Goal: Information Seeking & Learning: Understand process/instructions

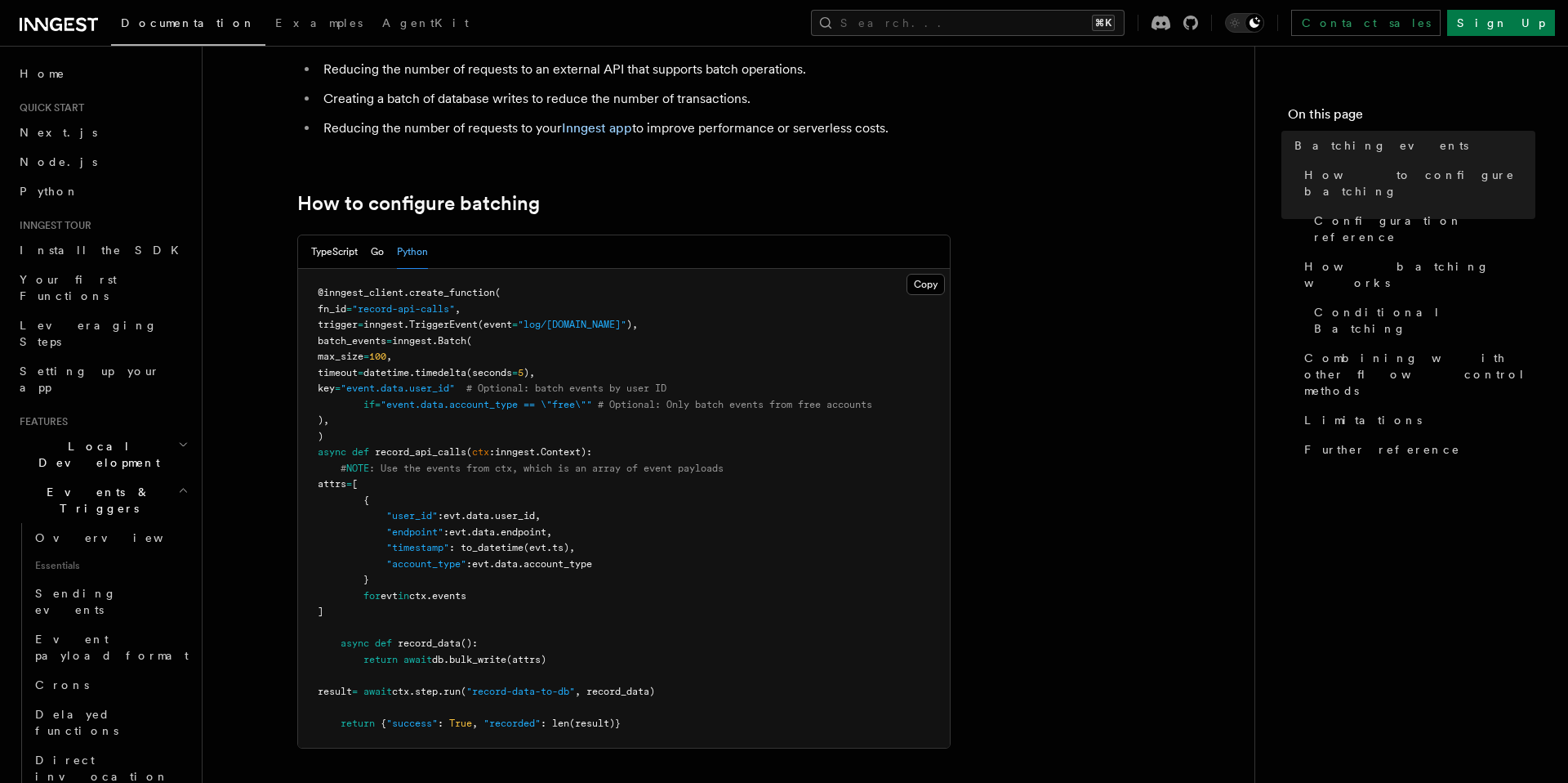
scroll to position [273, 0]
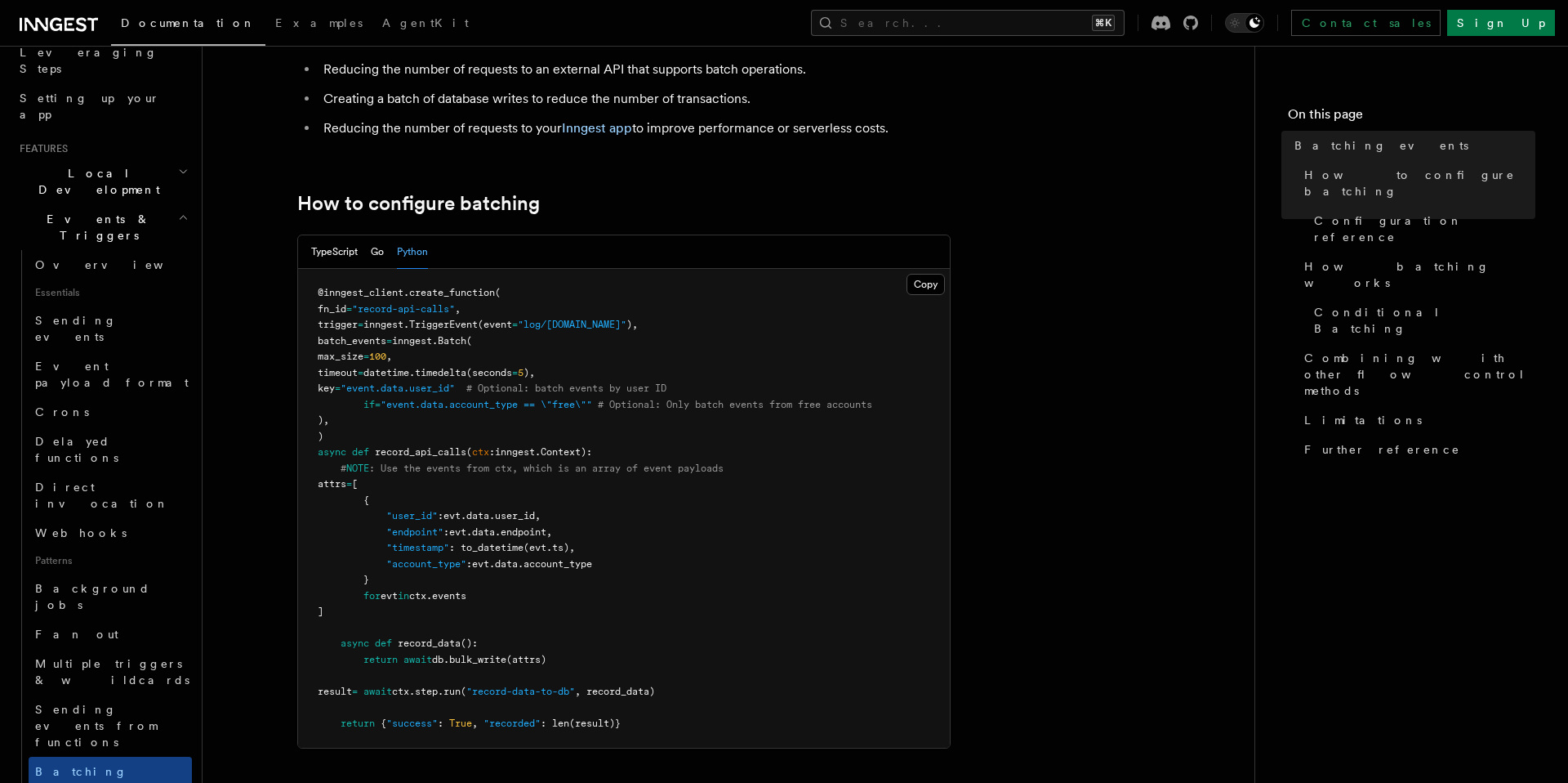
click at [102, 165] on span "Local Development" at bounding box center [95, 181] width 165 height 33
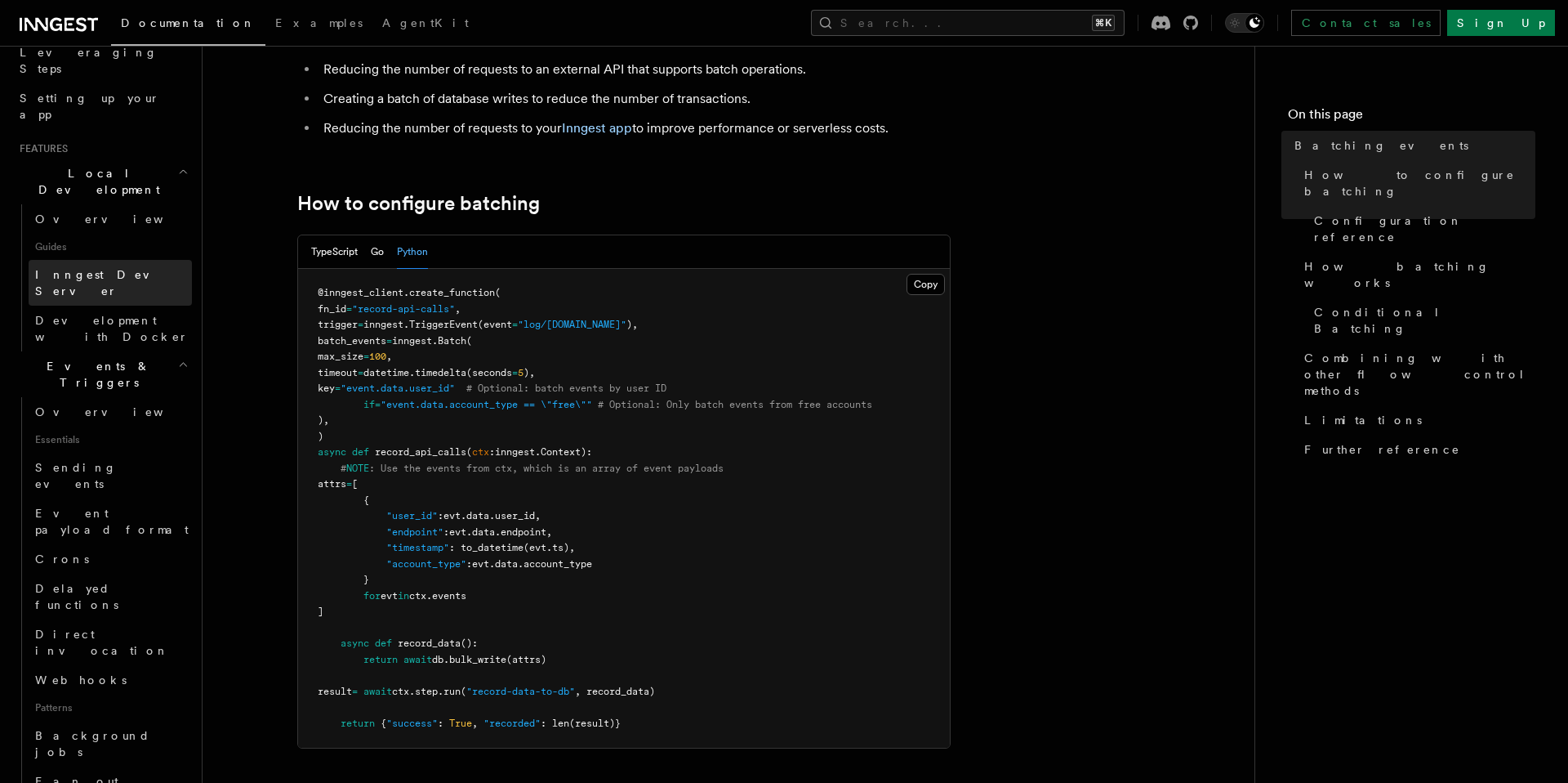
click at [117, 268] on span "Inngest Dev Server" at bounding box center [105, 283] width 140 height 30
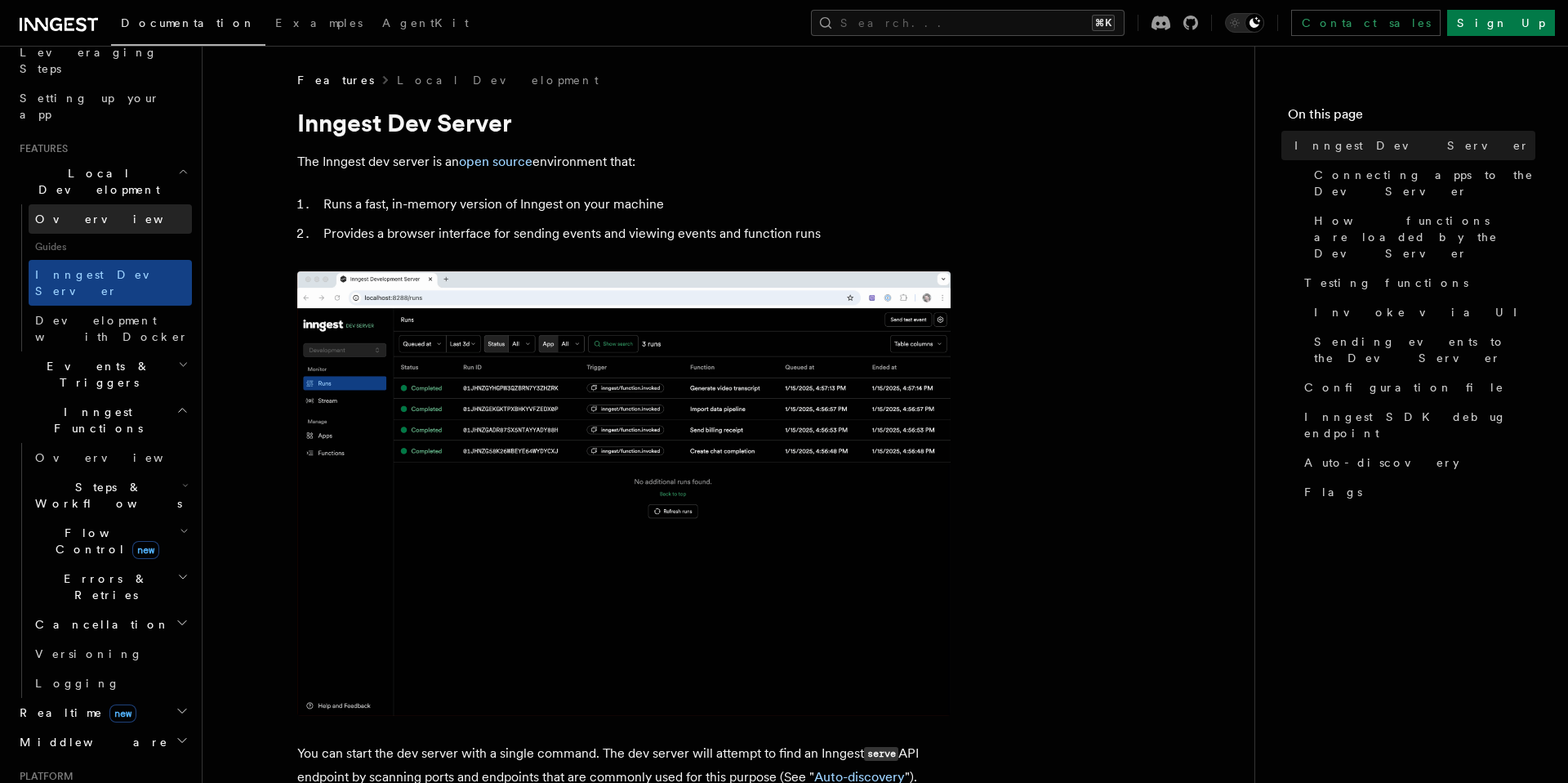
click at [96, 204] on link "Overview" at bounding box center [110, 219] width 163 height 30
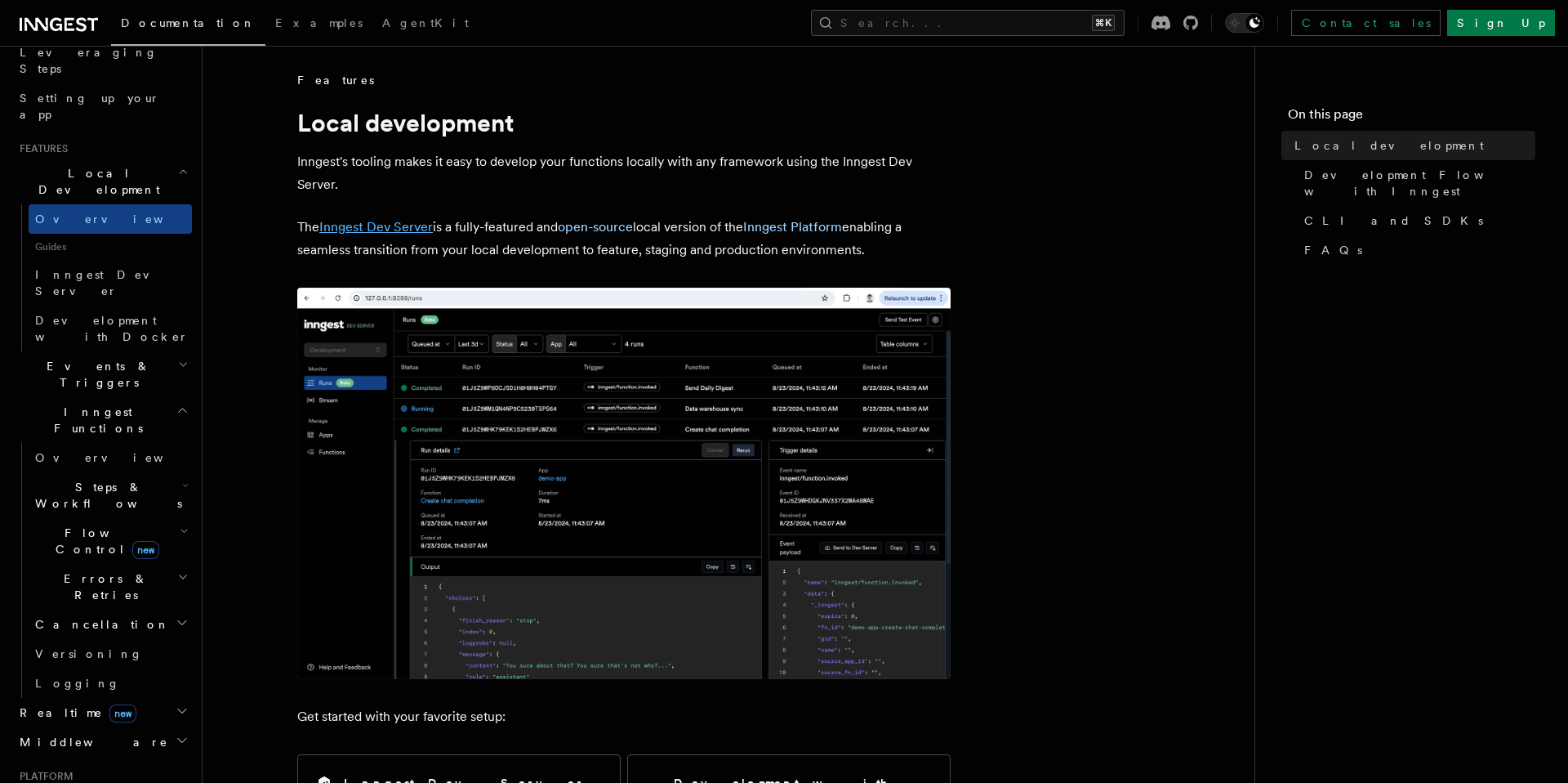
click at [416, 228] on link "Inngest Dev Server" at bounding box center [376, 227] width 114 height 16
click at [611, 220] on link "open-source" at bounding box center [595, 227] width 75 height 16
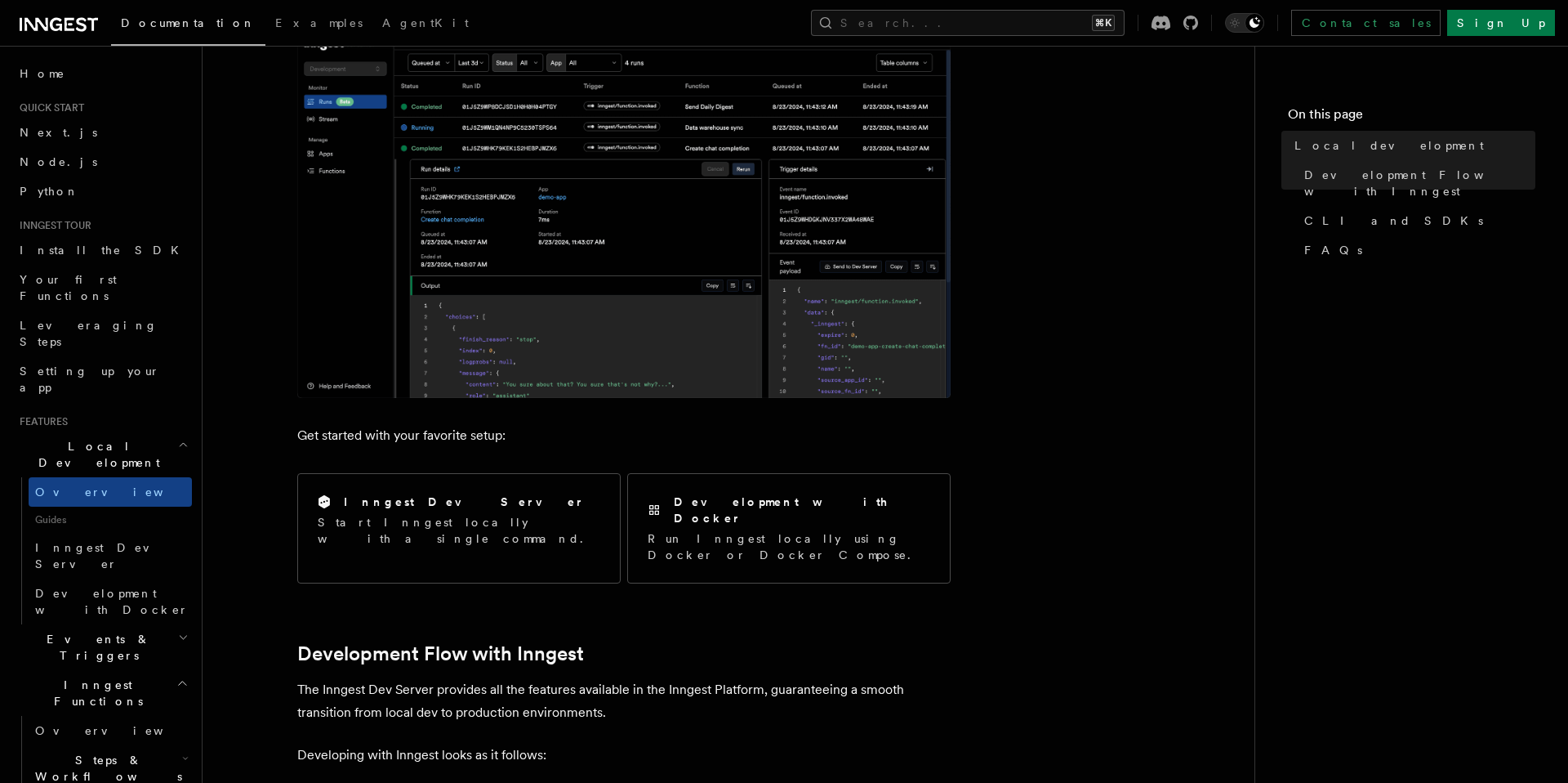
scroll to position [292, 0]
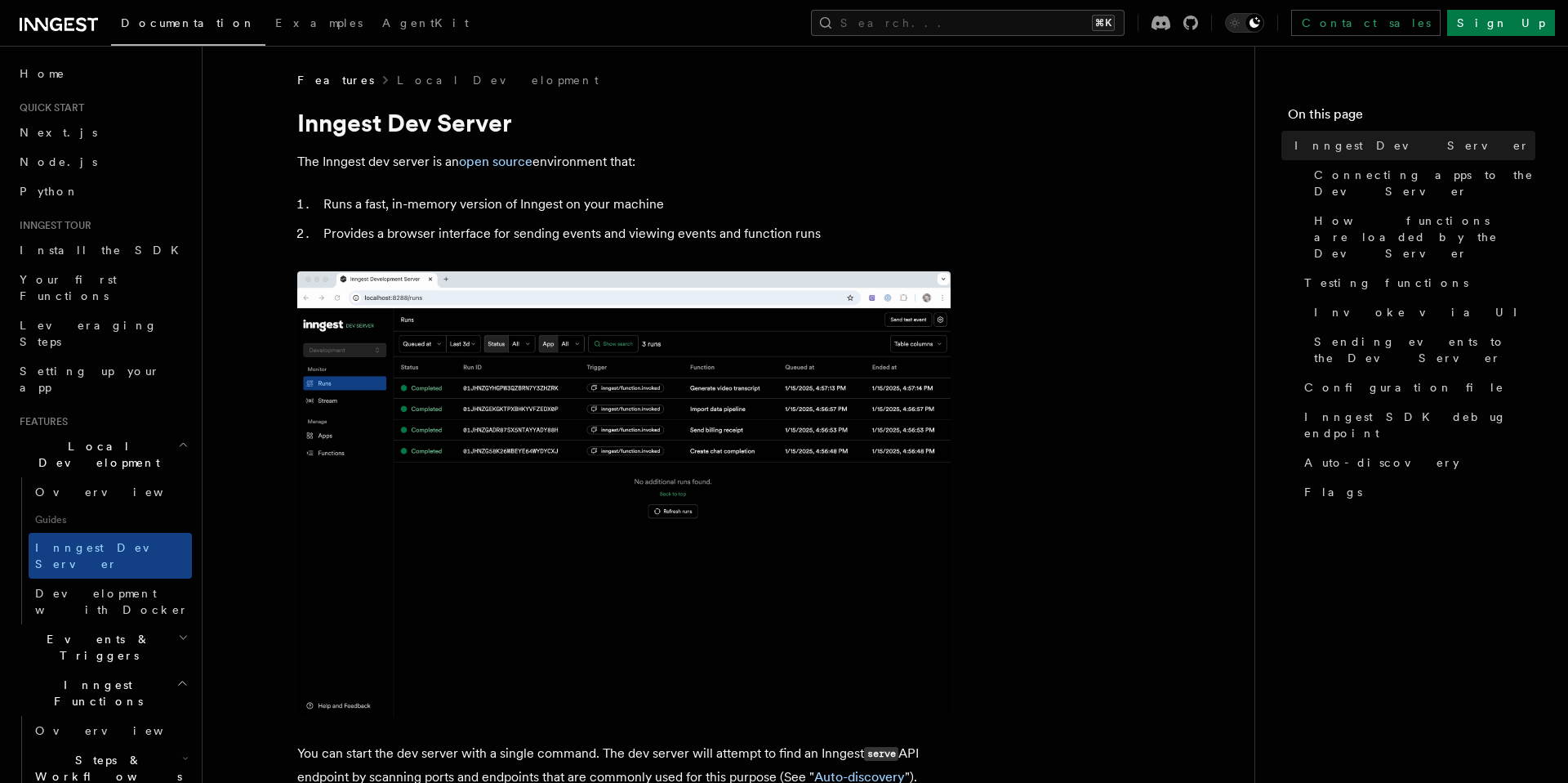
scroll to position [229, 0]
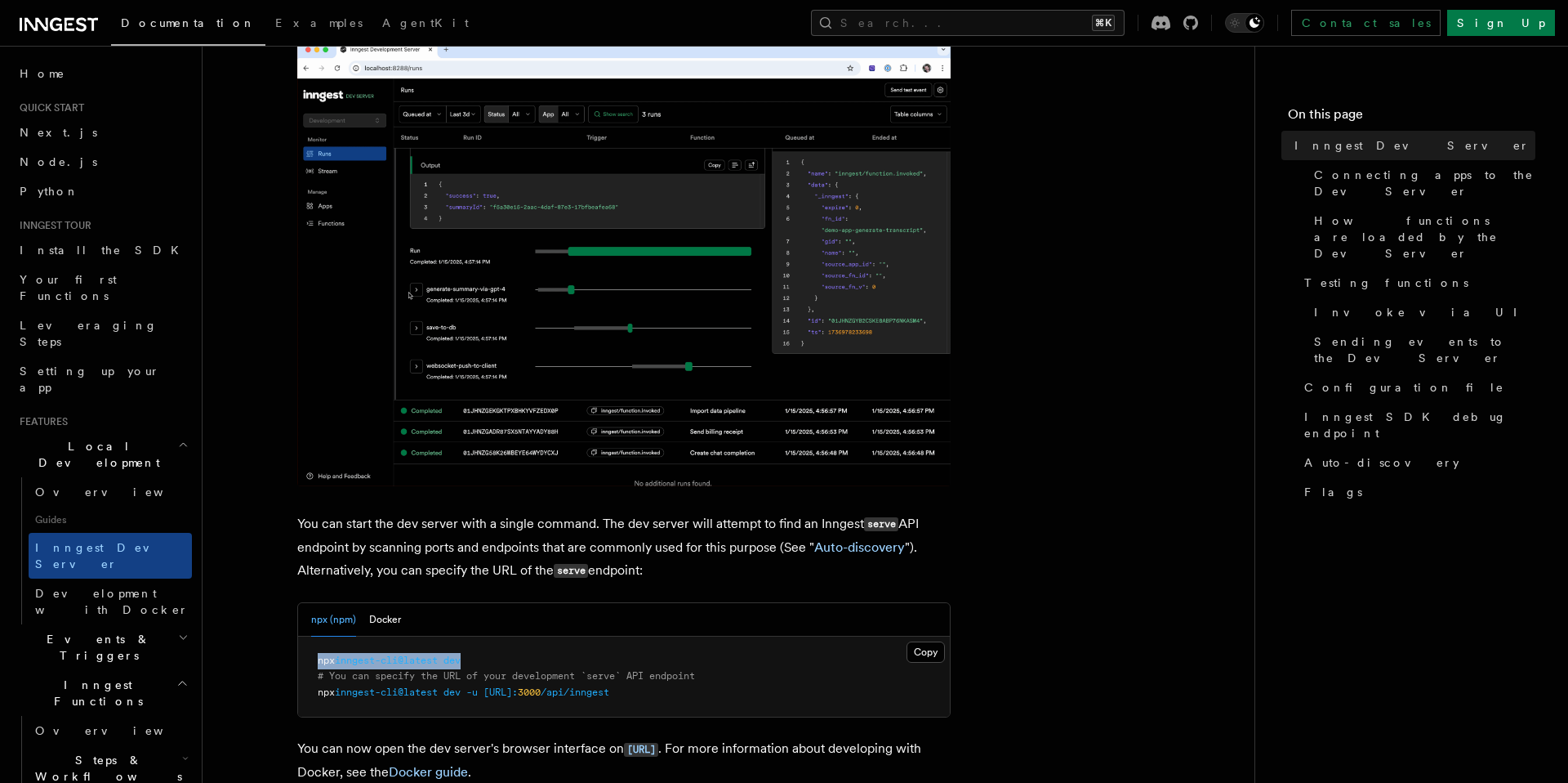
drag, startPoint x: 319, startPoint y: 661, endPoint x: 474, endPoint y: 662, distance: 155.0
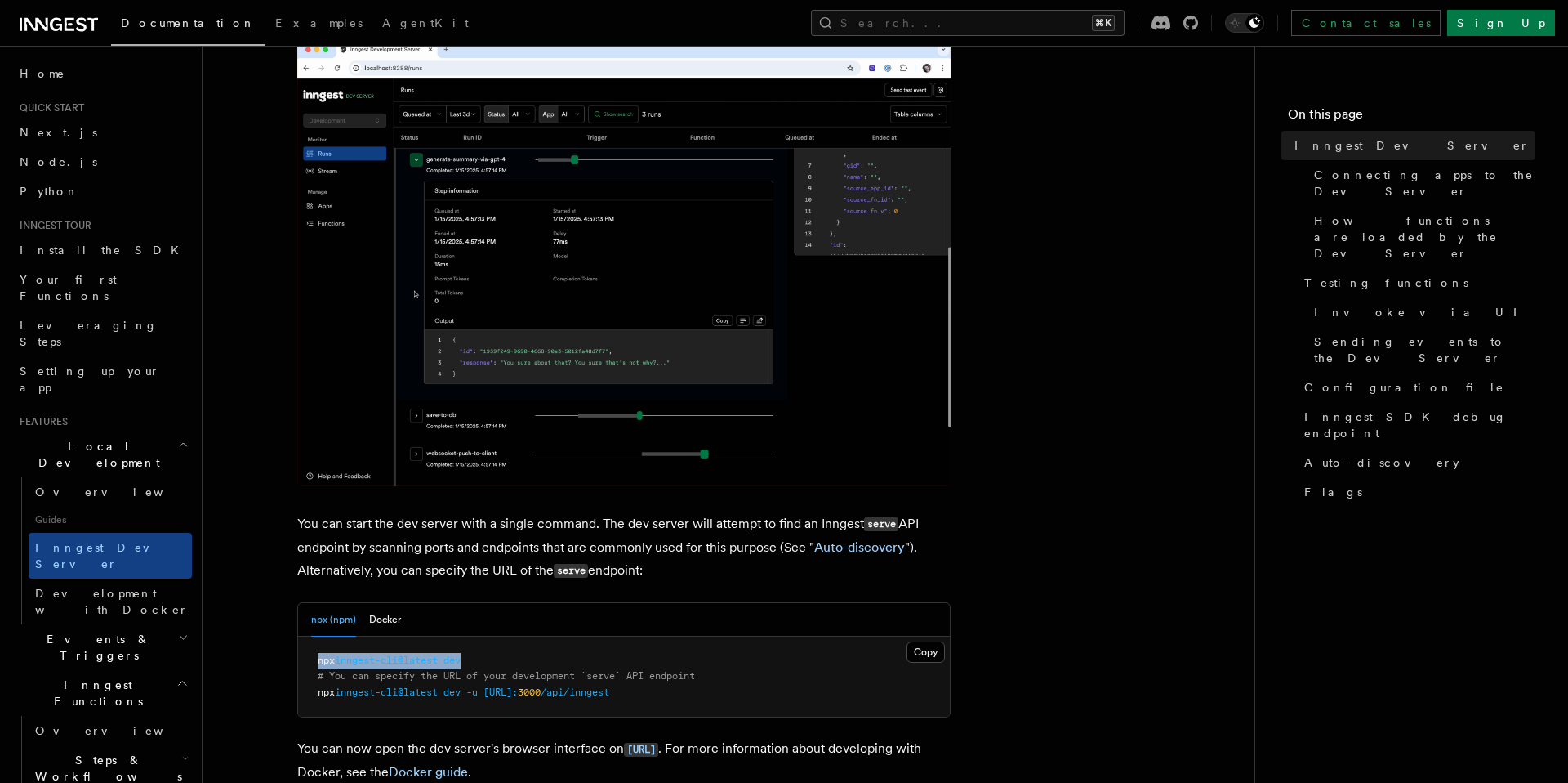
click at [474, 662] on pre "npx inngest-cli@latest dev # You can specify the URL of your development `serve…" at bounding box center [624, 677] width 652 height 81
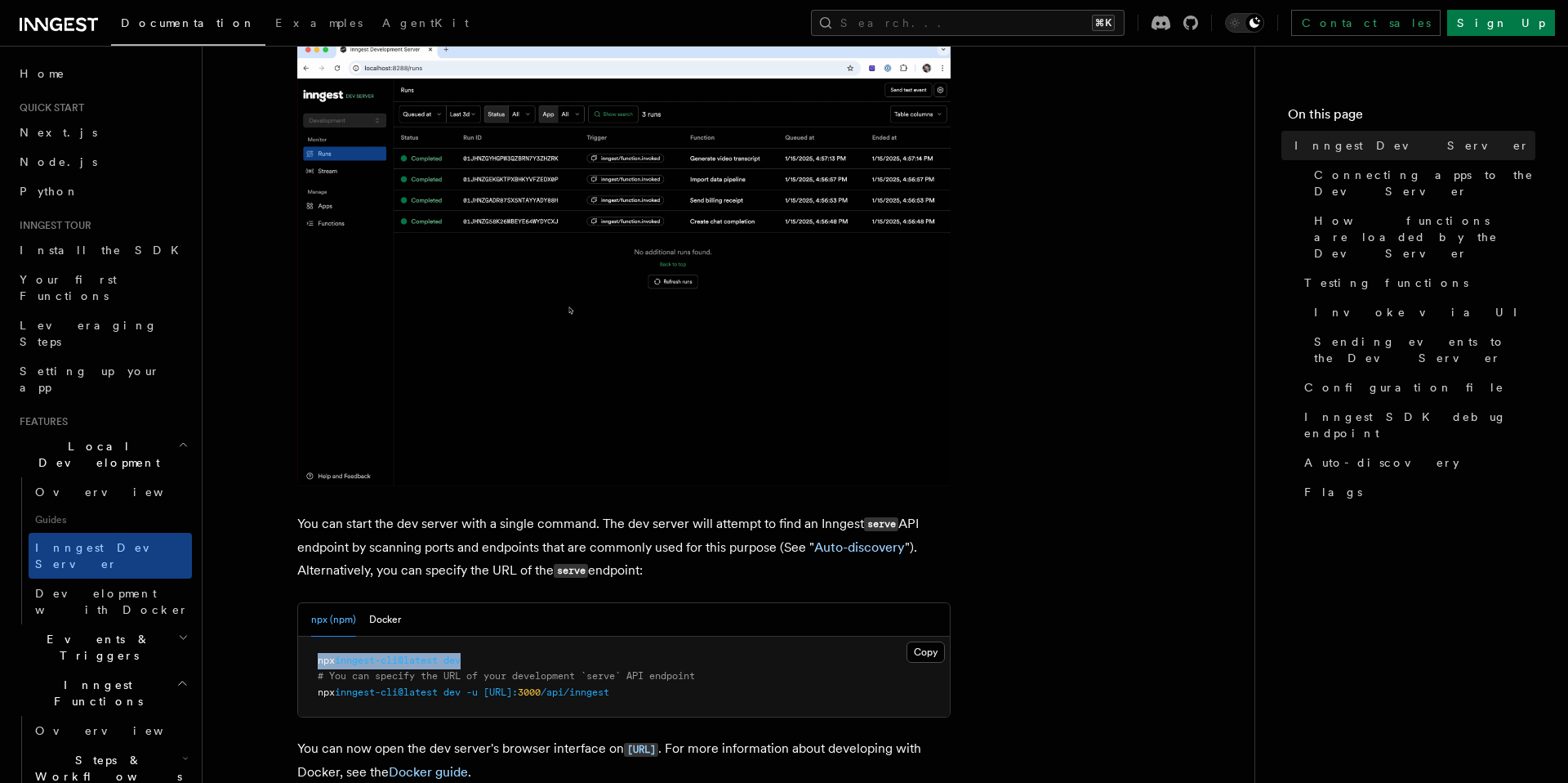
copy span "npx inngest-cli@latest dev"
click at [659, 748] on code "http://localhost:8288" at bounding box center [641, 749] width 34 height 14
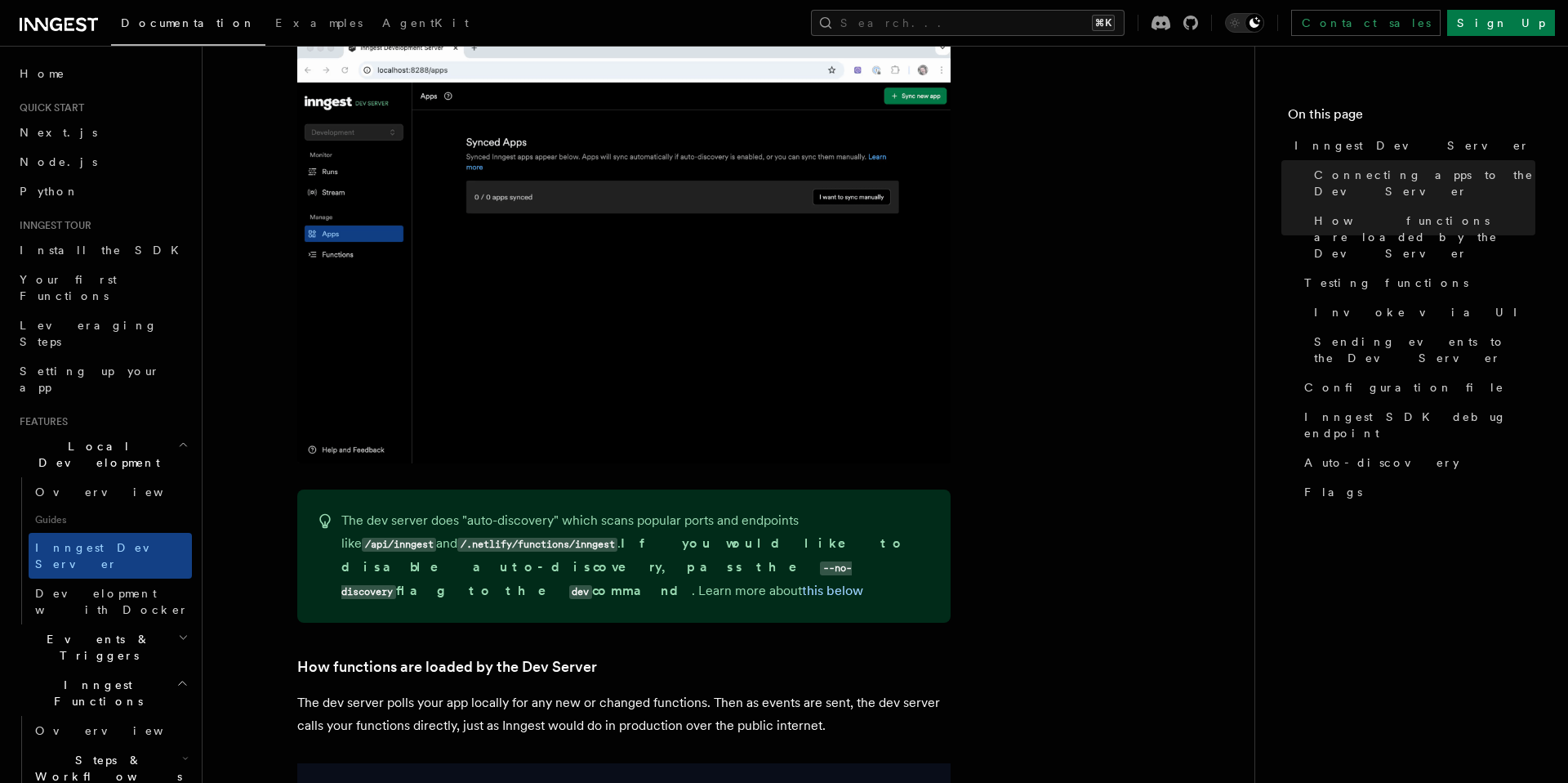
scroll to position [1545, 0]
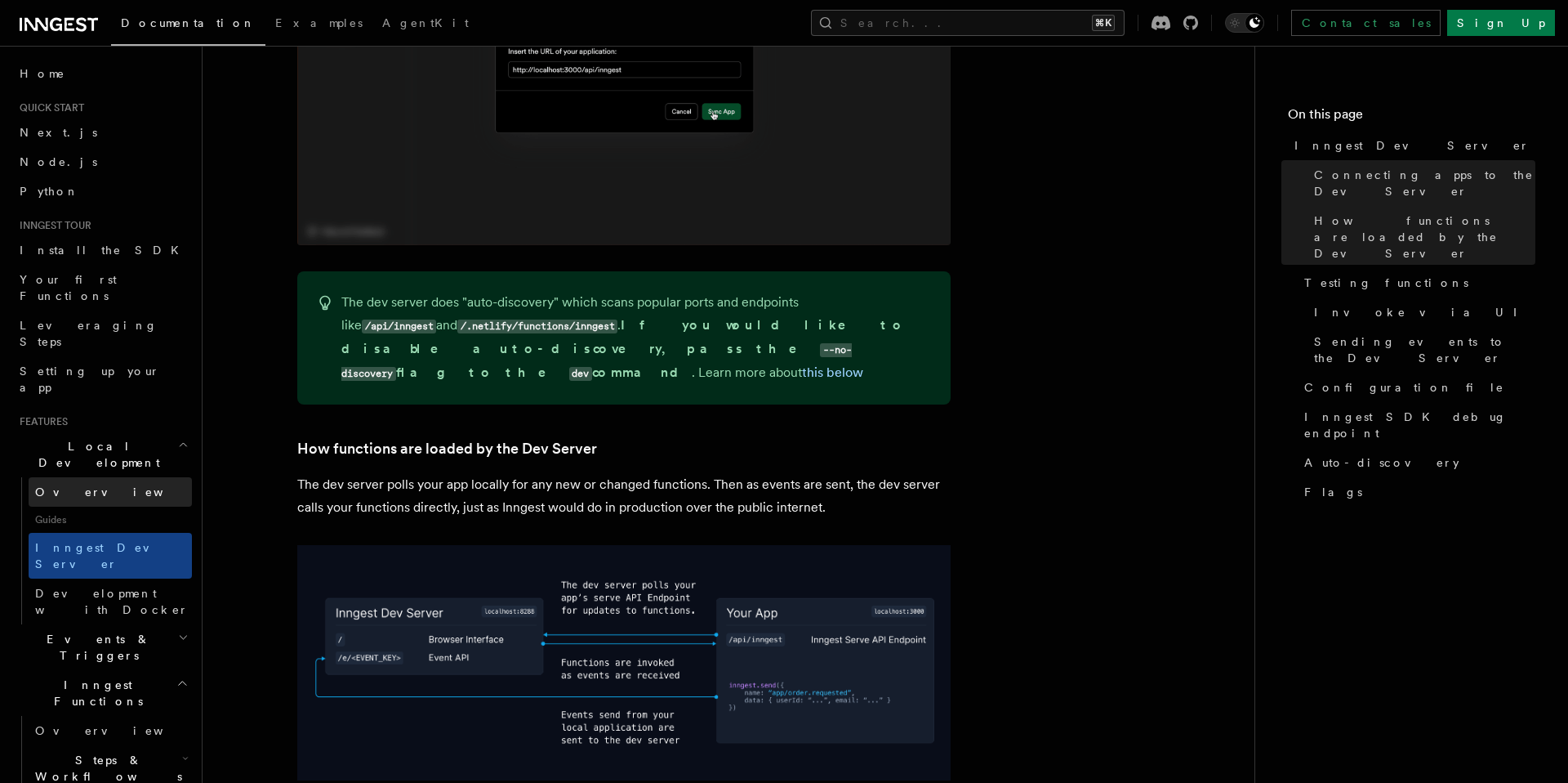
click at [123, 477] on link "Overview" at bounding box center [110, 492] width 163 height 30
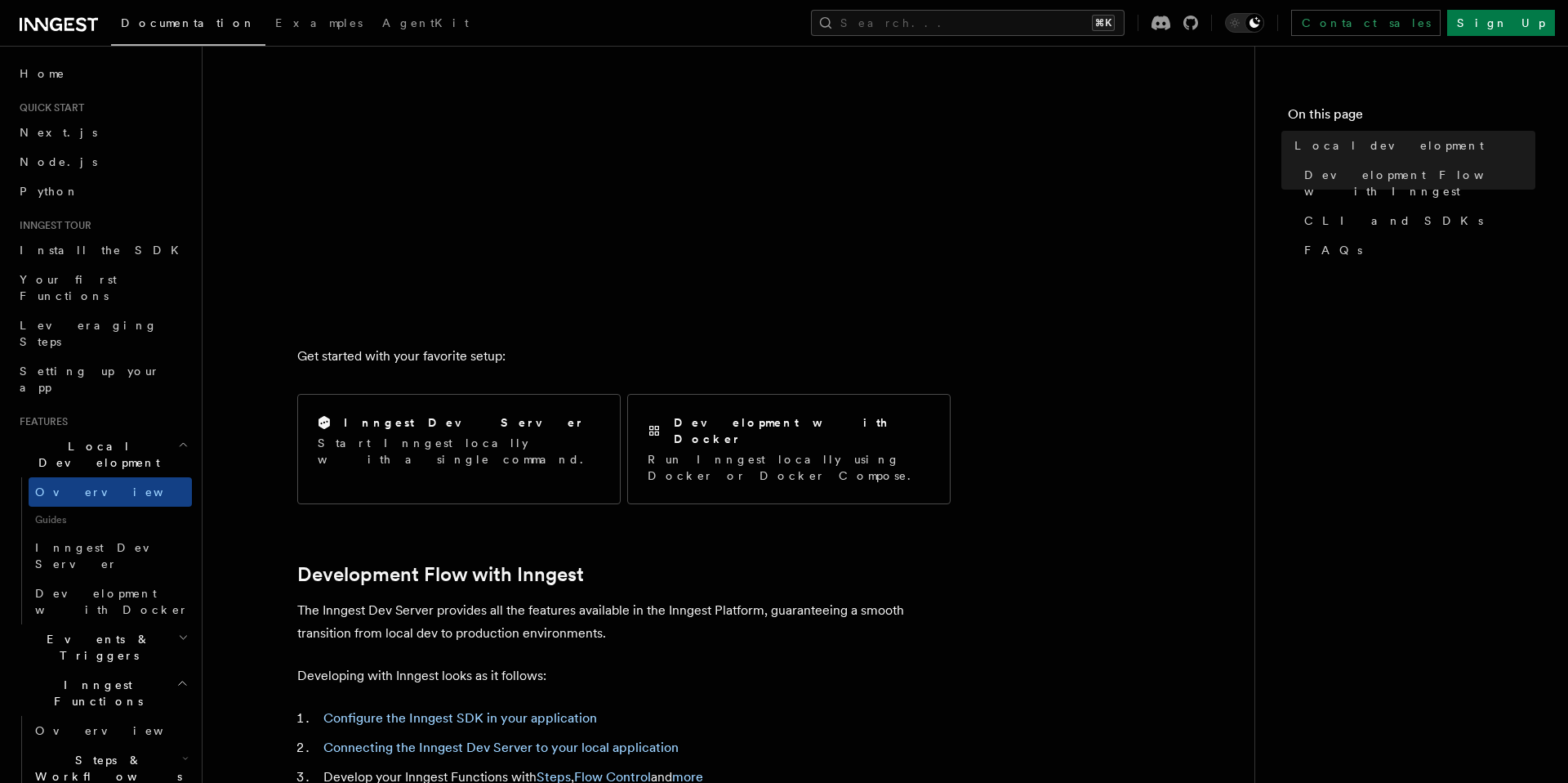
scroll to position [672, 0]
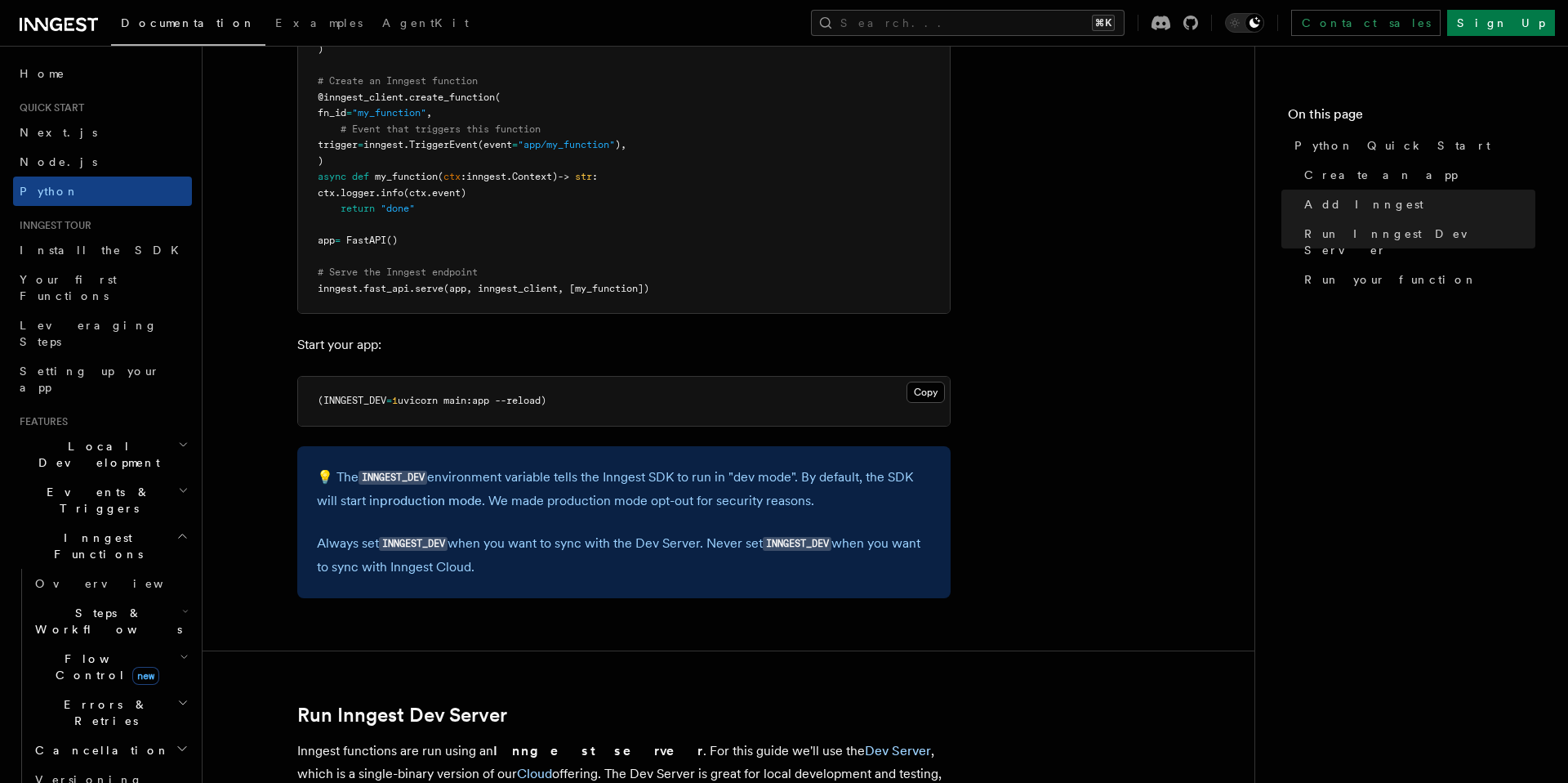
scroll to position [1515, 0]
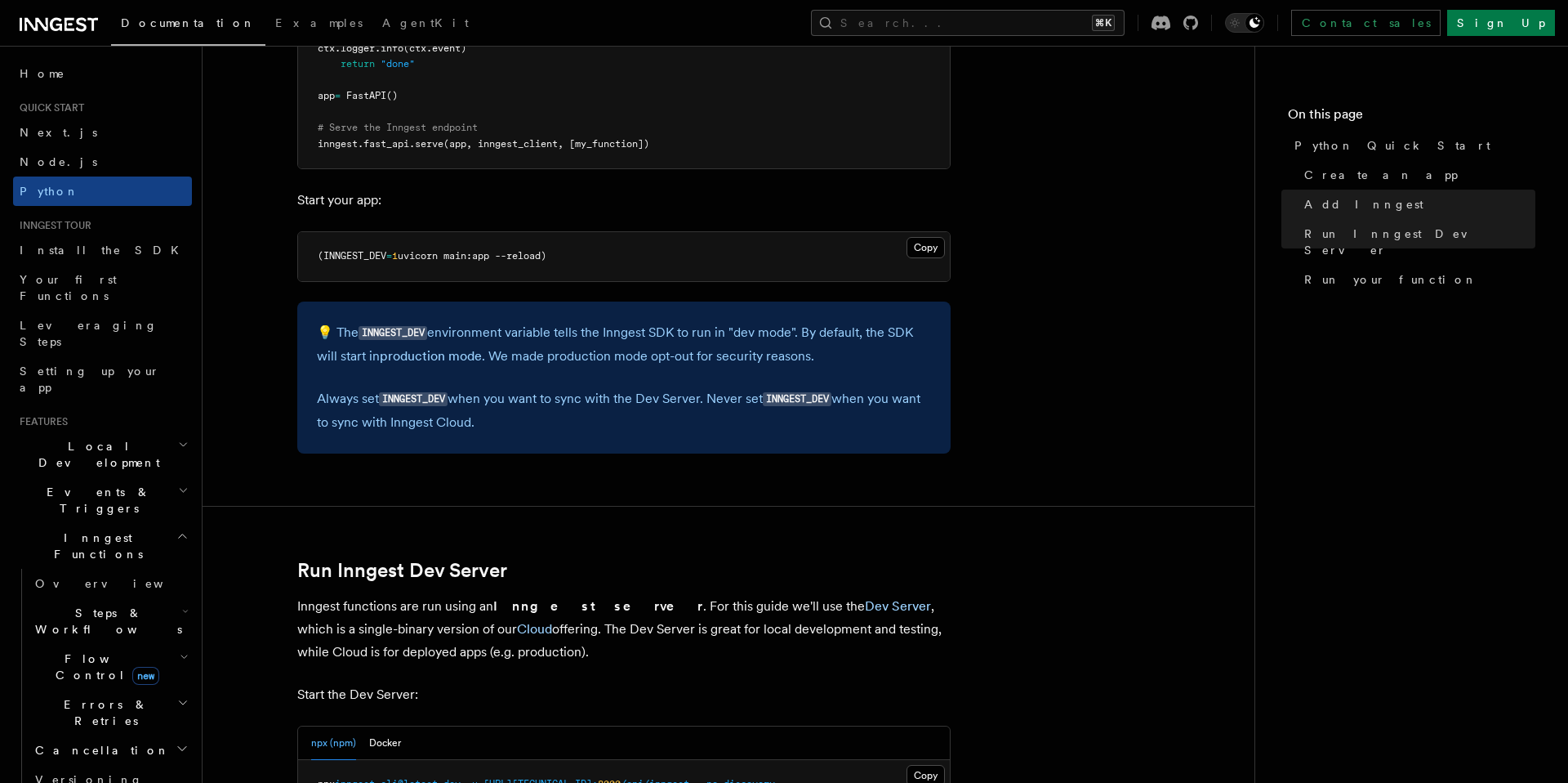
click at [403, 330] on code "INNGEST_DEV" at bounding box center [393, 333] width 69 height 14
copy code "INNGEST_DEV"
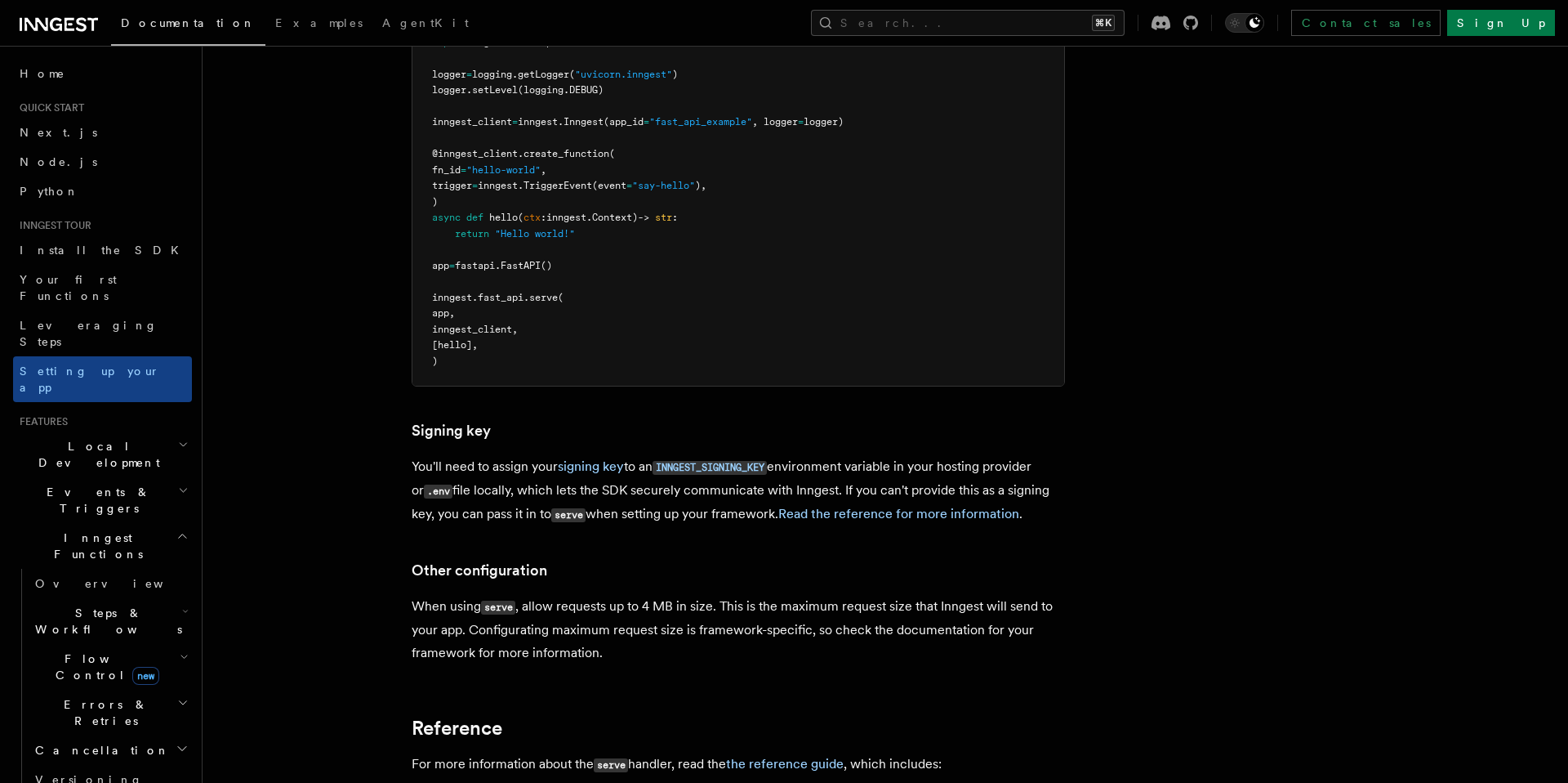
scroll to position [1180, 0]
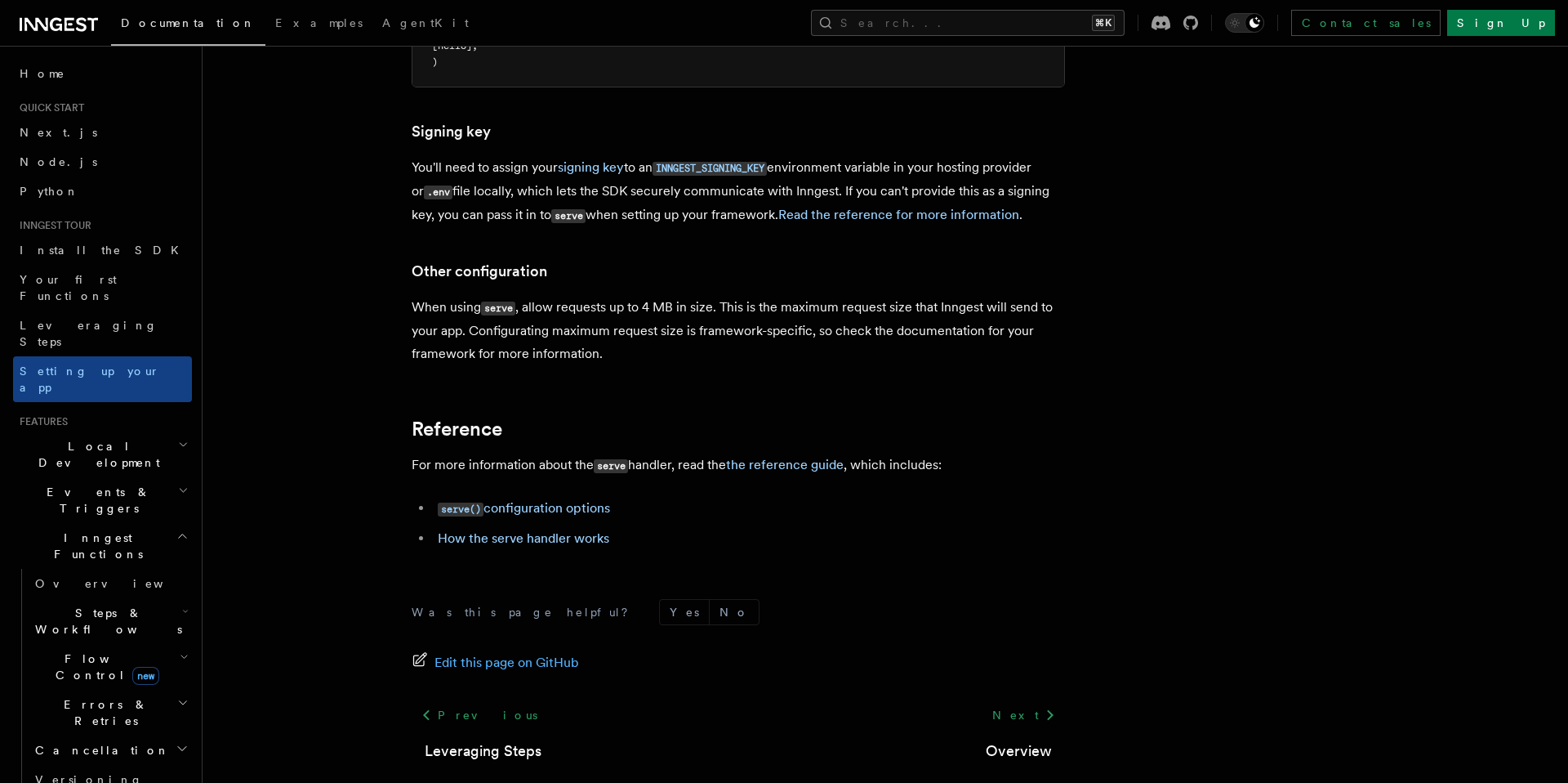
click at [117, 438] on span "Local Development" at bounding box center [95, 454] width 165 height 33
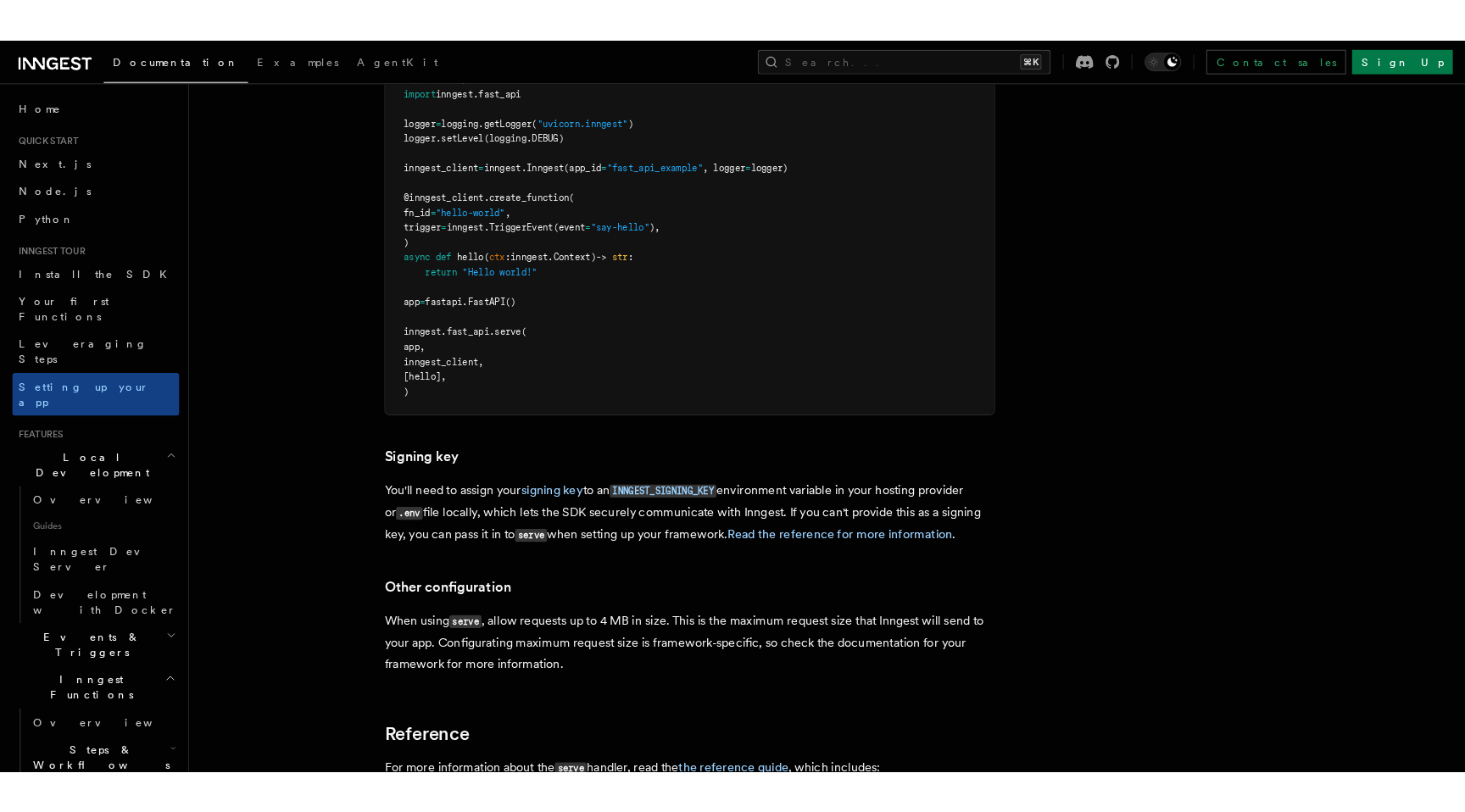
scroll to position [1055, 0]
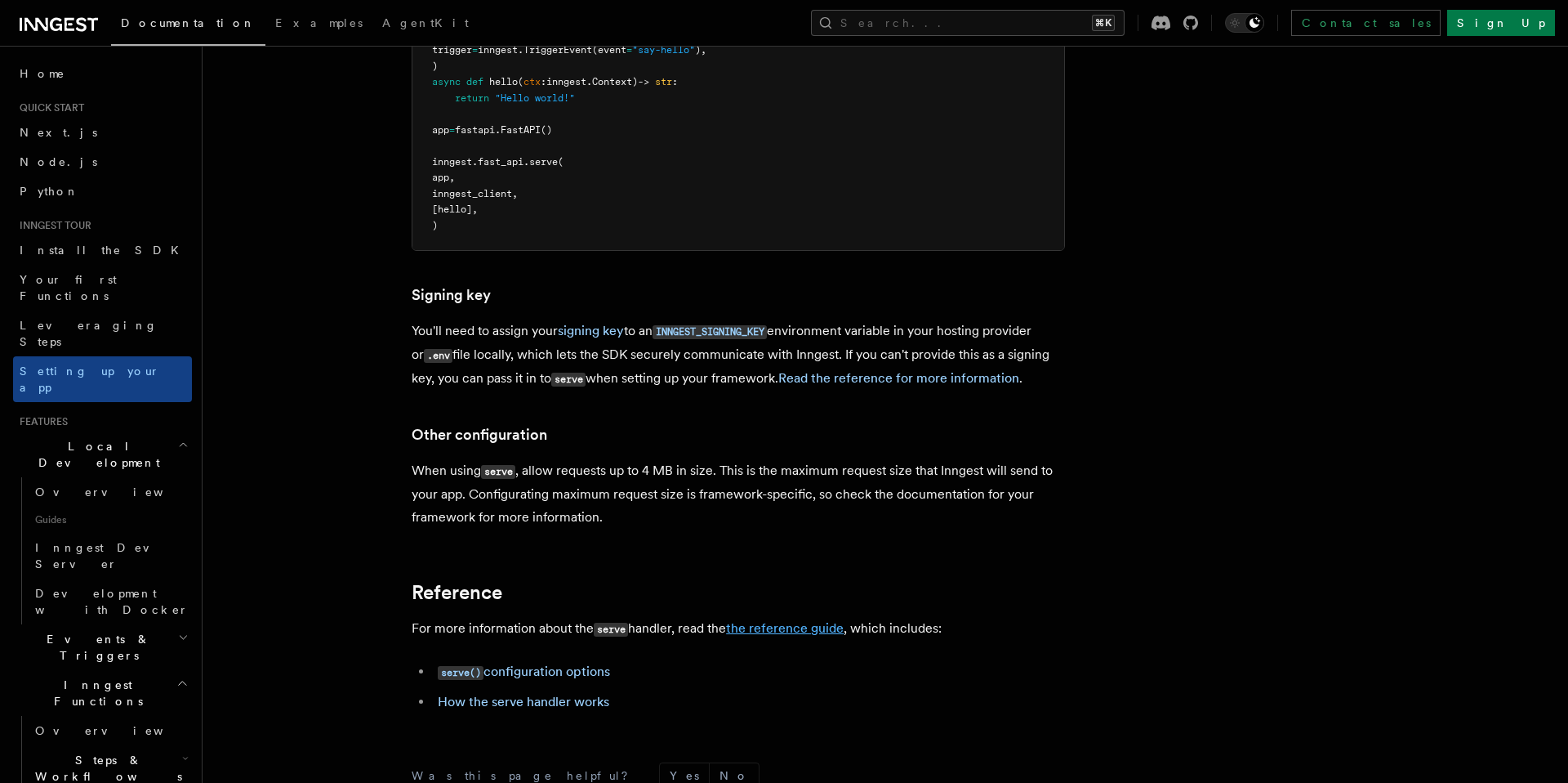
click at [795, 620] on link "the reference guide" at bounding box center [784, 627] width 117 height 16
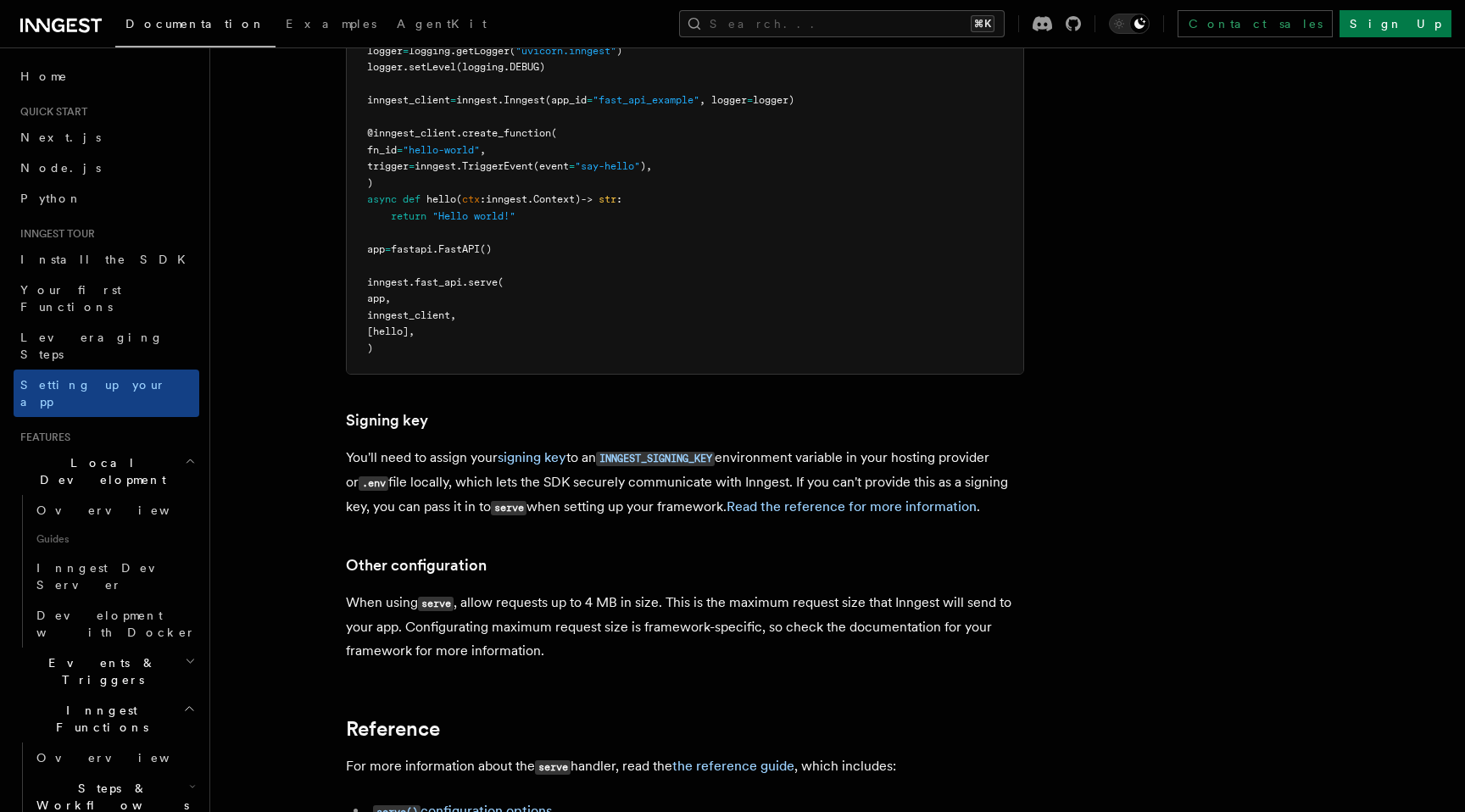
scroll to position [951, 0]
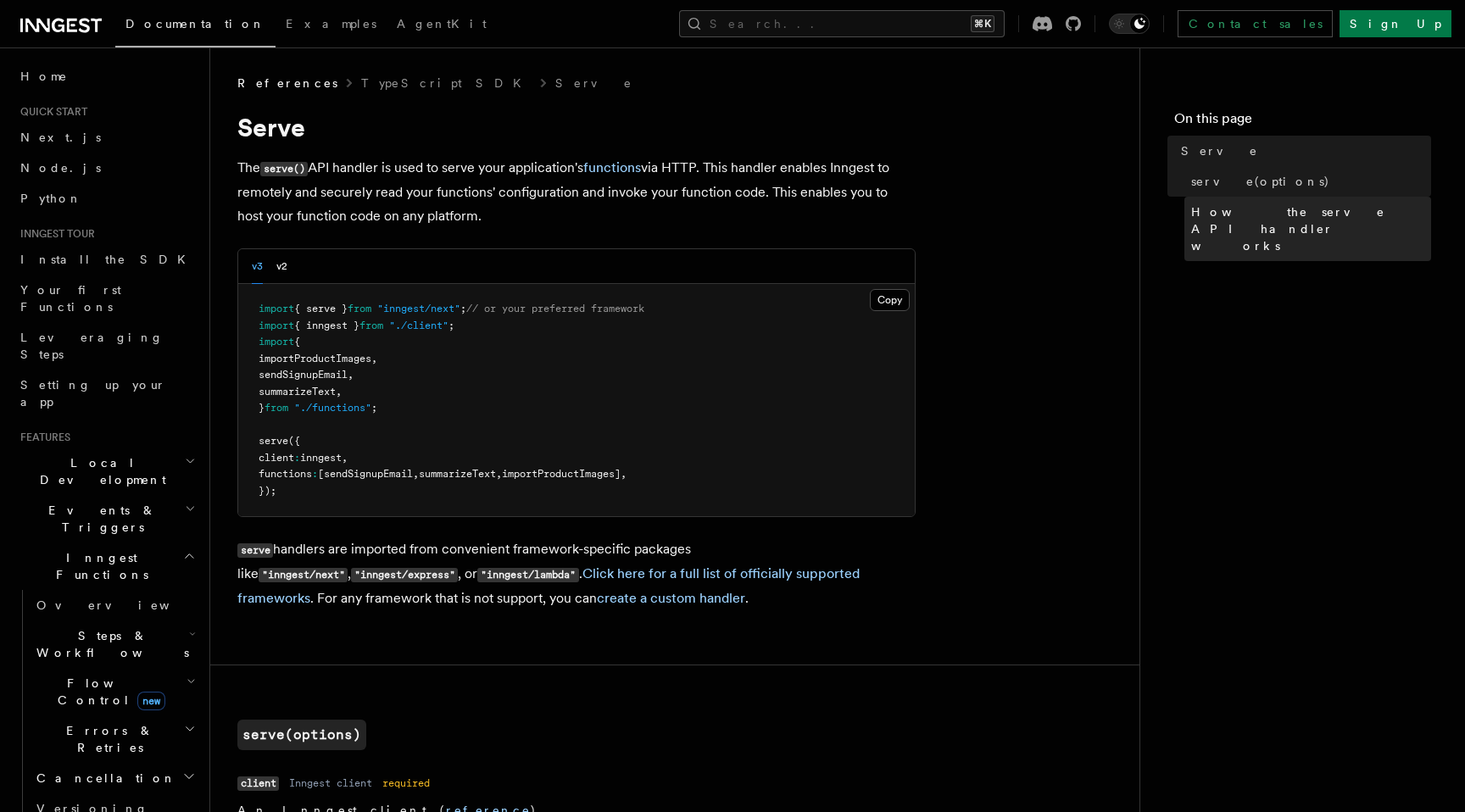
click at [1279, 210] on span "How the serve API handler works" at bounding box center [1311, 228] width 240 height 51
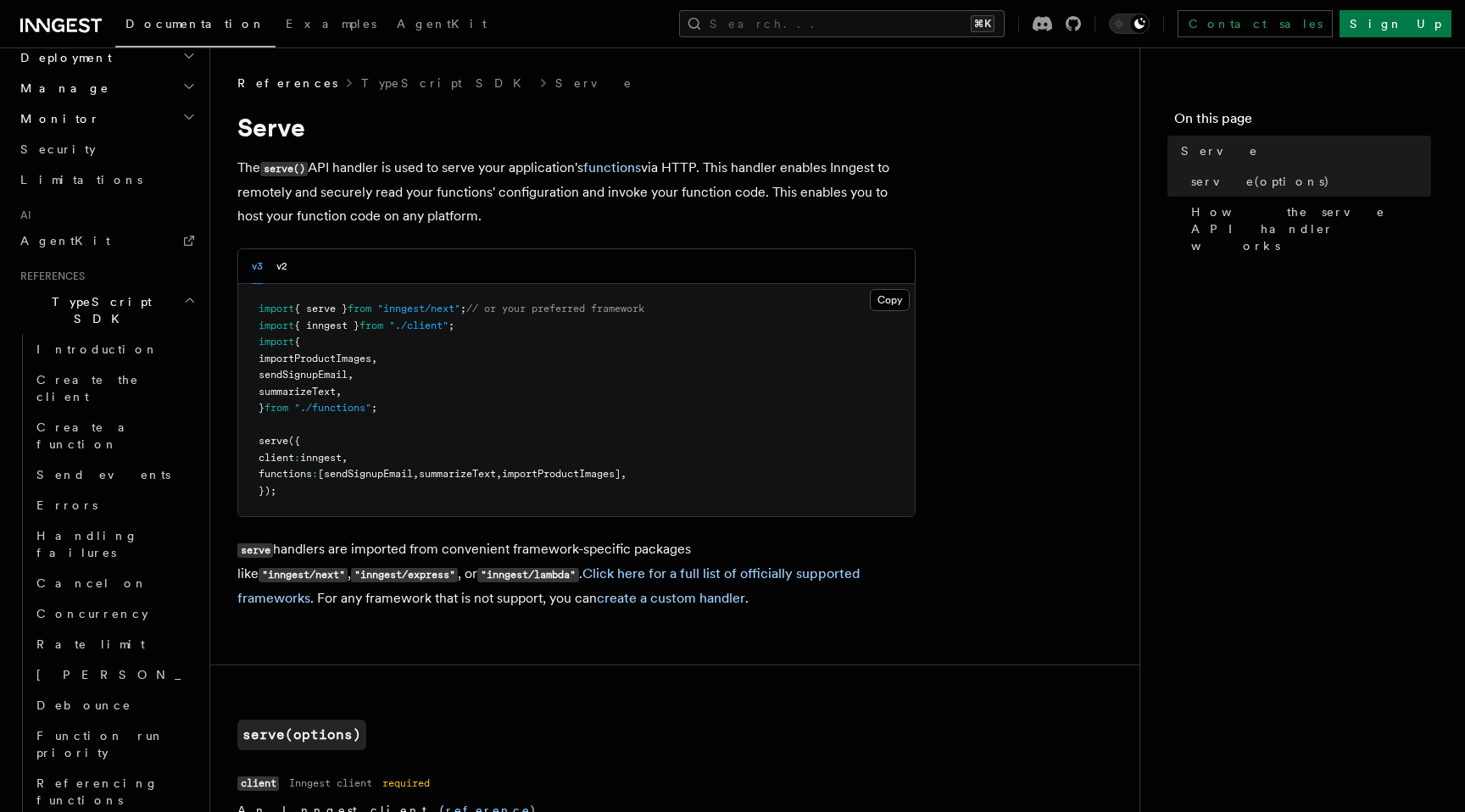
scroll to position [816, 0]
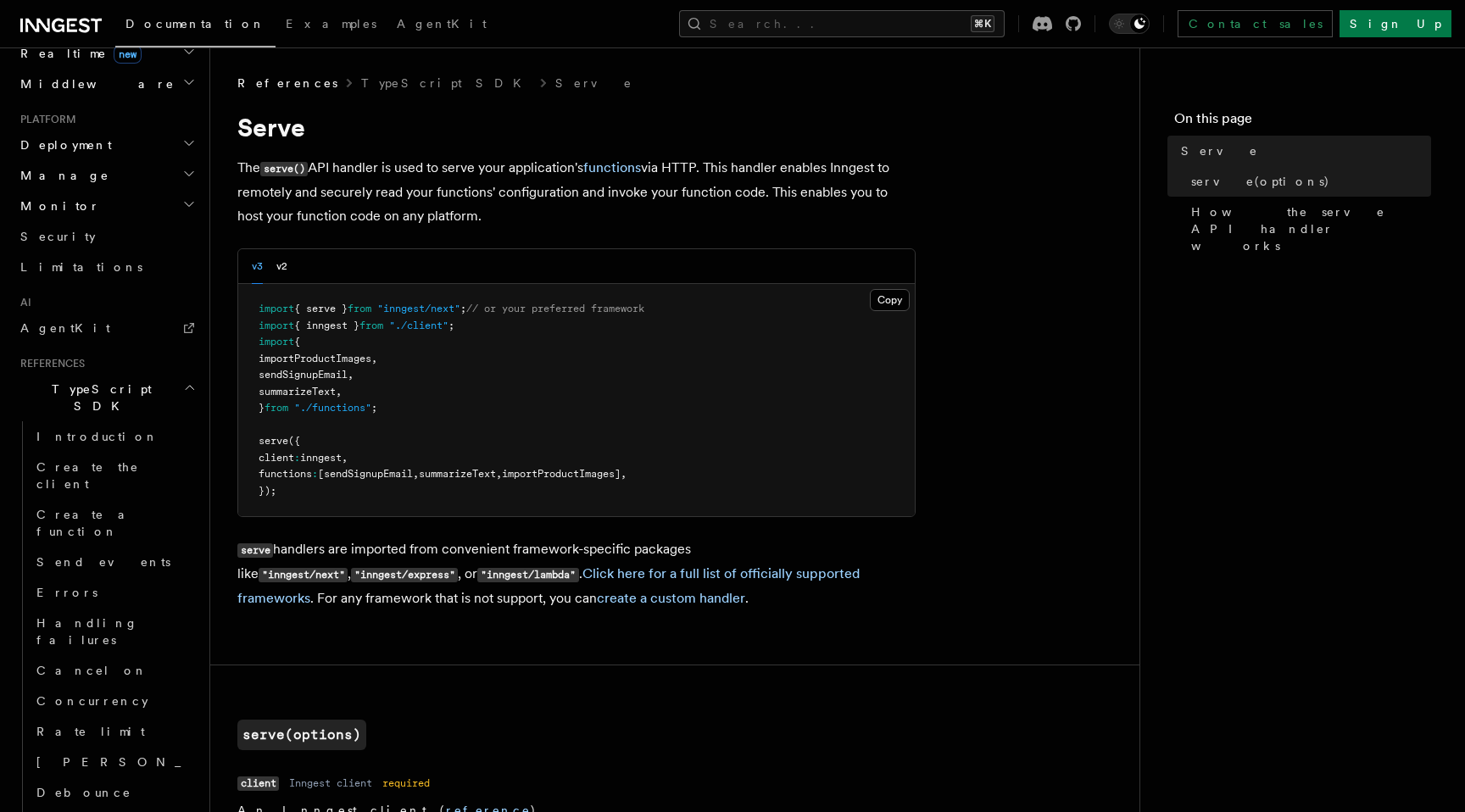
click at [190, 381] on icon "button" at bounding box center [189, 388] width 13 height 14
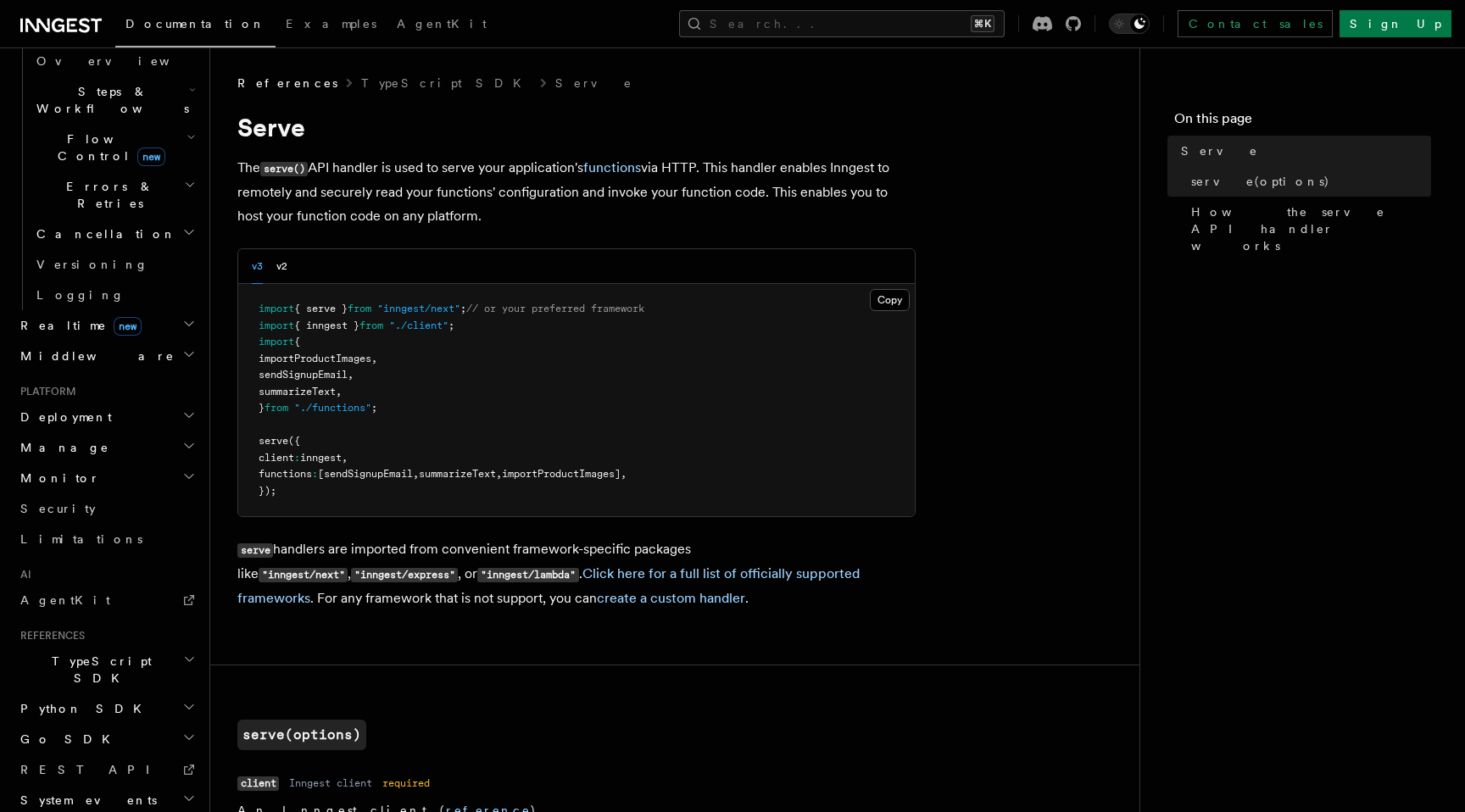
click at [113, 693] on h2 "Python SDK" at bounding box center [106, 709] width 186 height 31
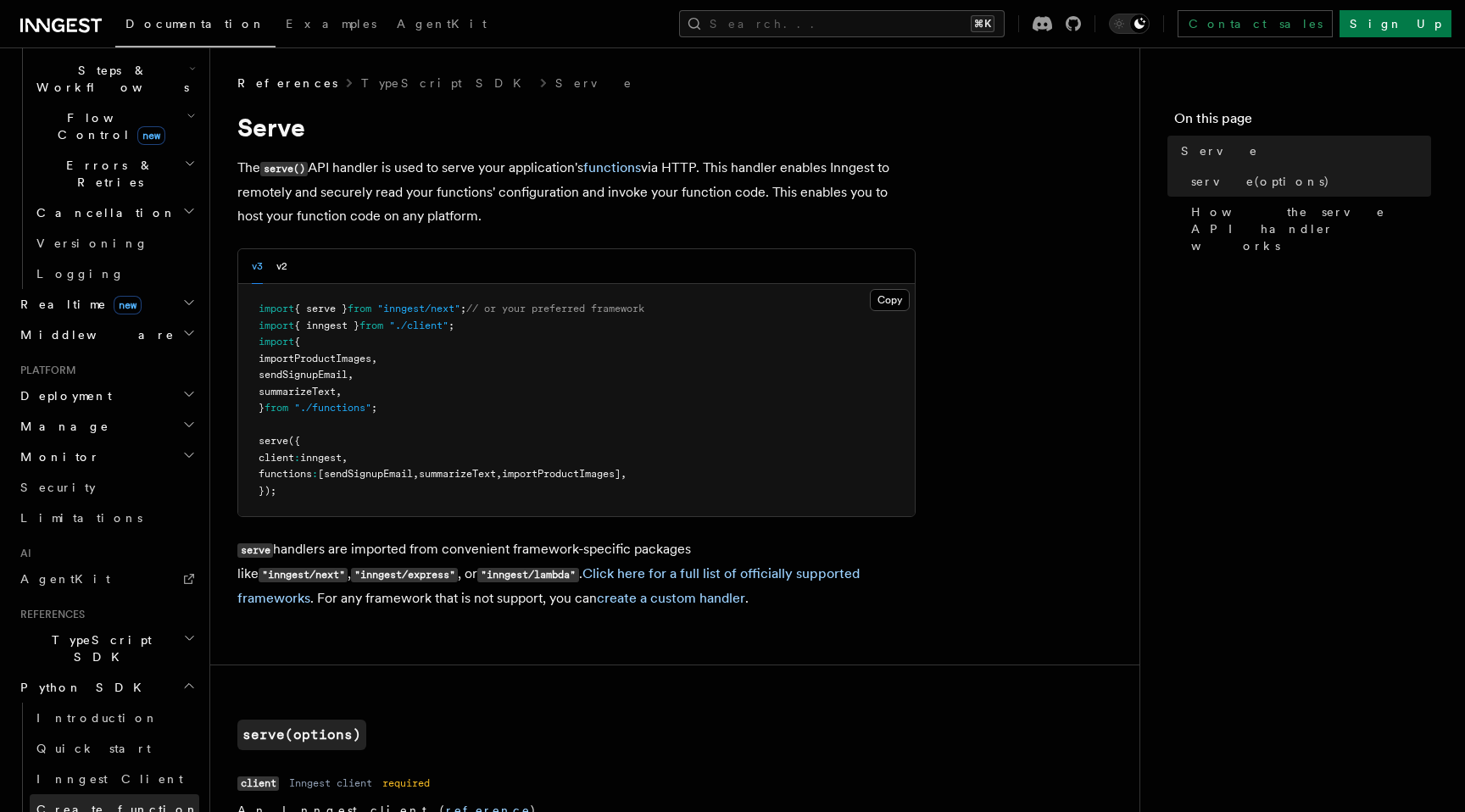
scroll to position [662, 0]
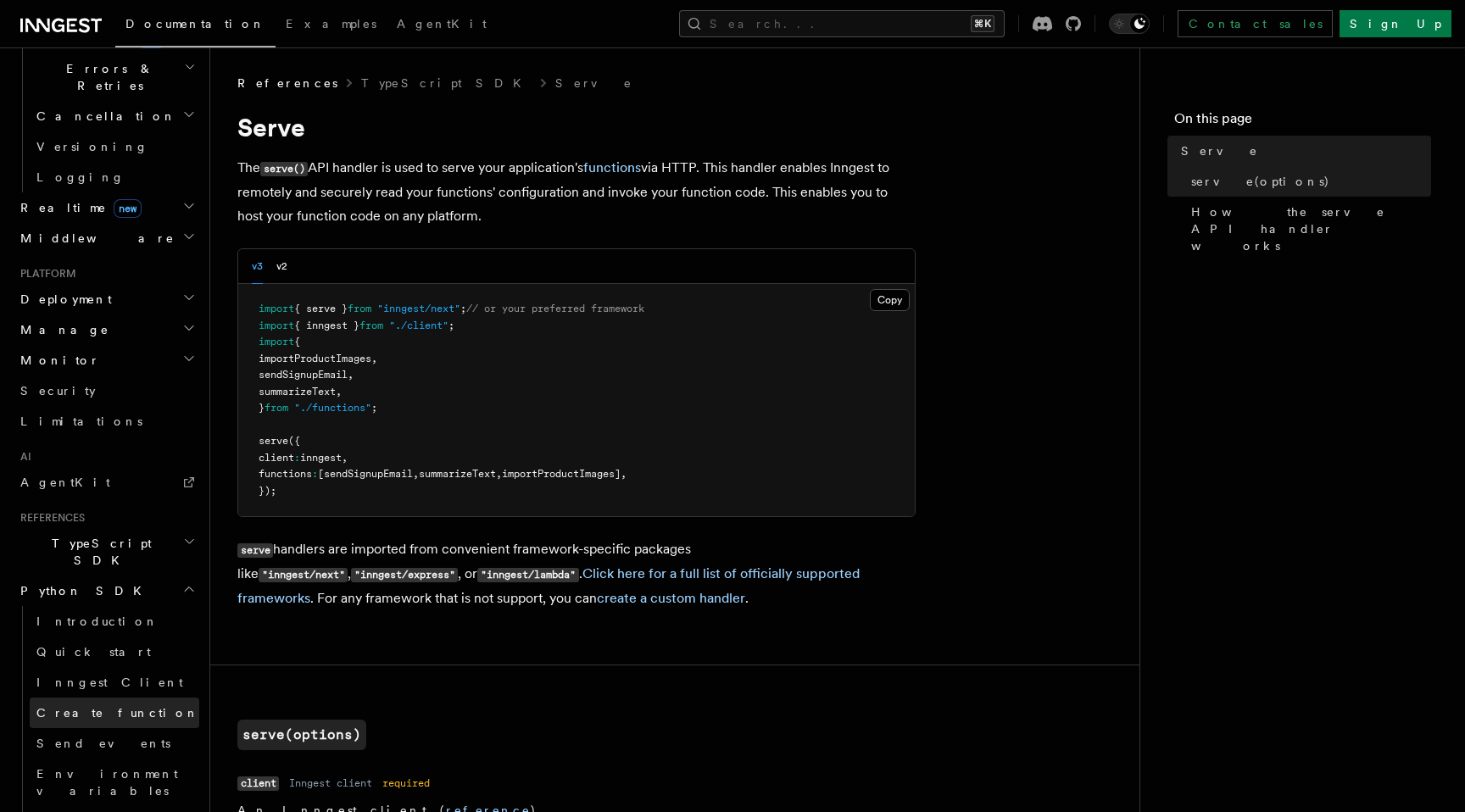
click at [113, 705] on span "Create function" at bounding box center [118, 713] width 162 height 17
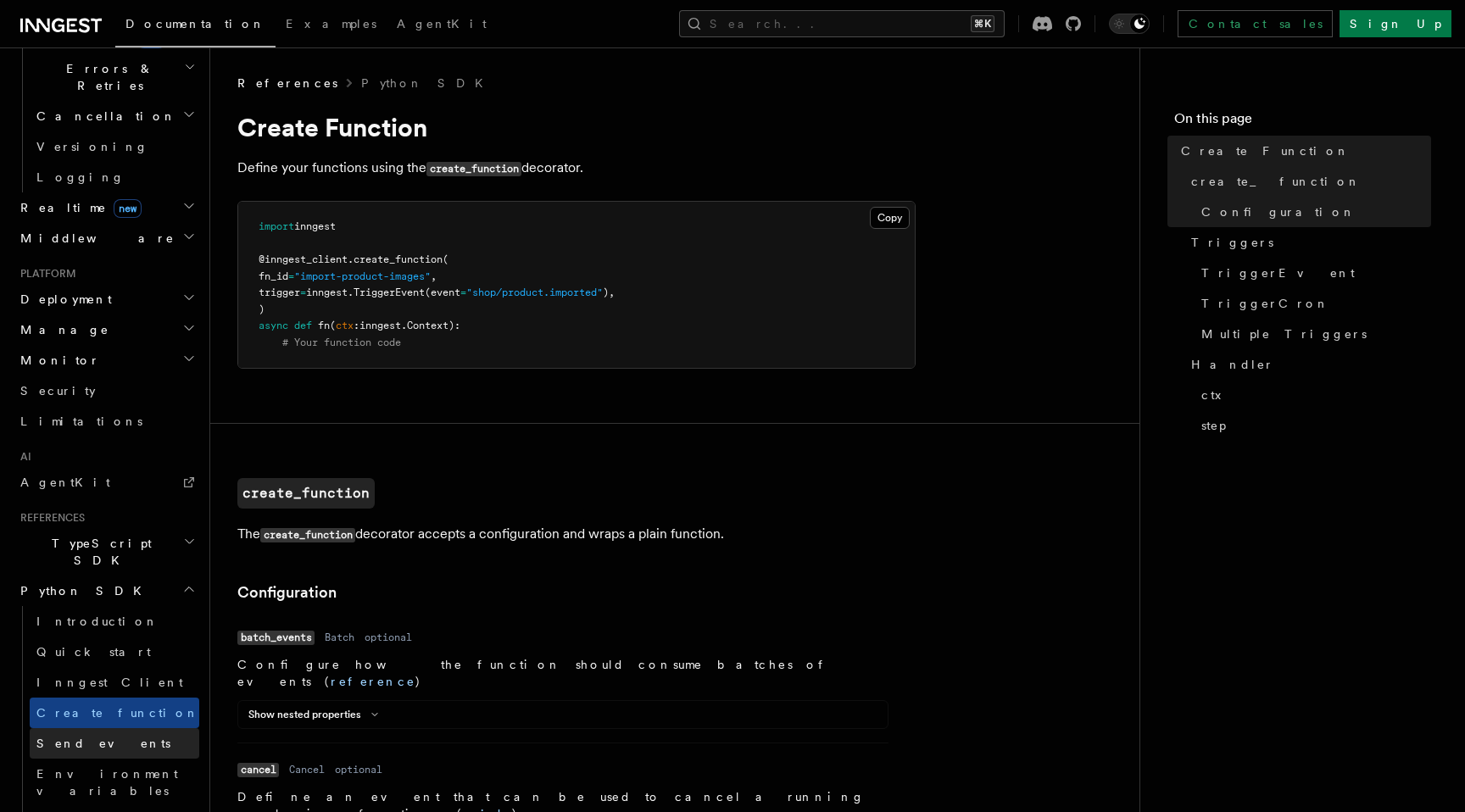
click at [79, 728] on link "Send events" at bounding box center [114, 743] width 169 height 31
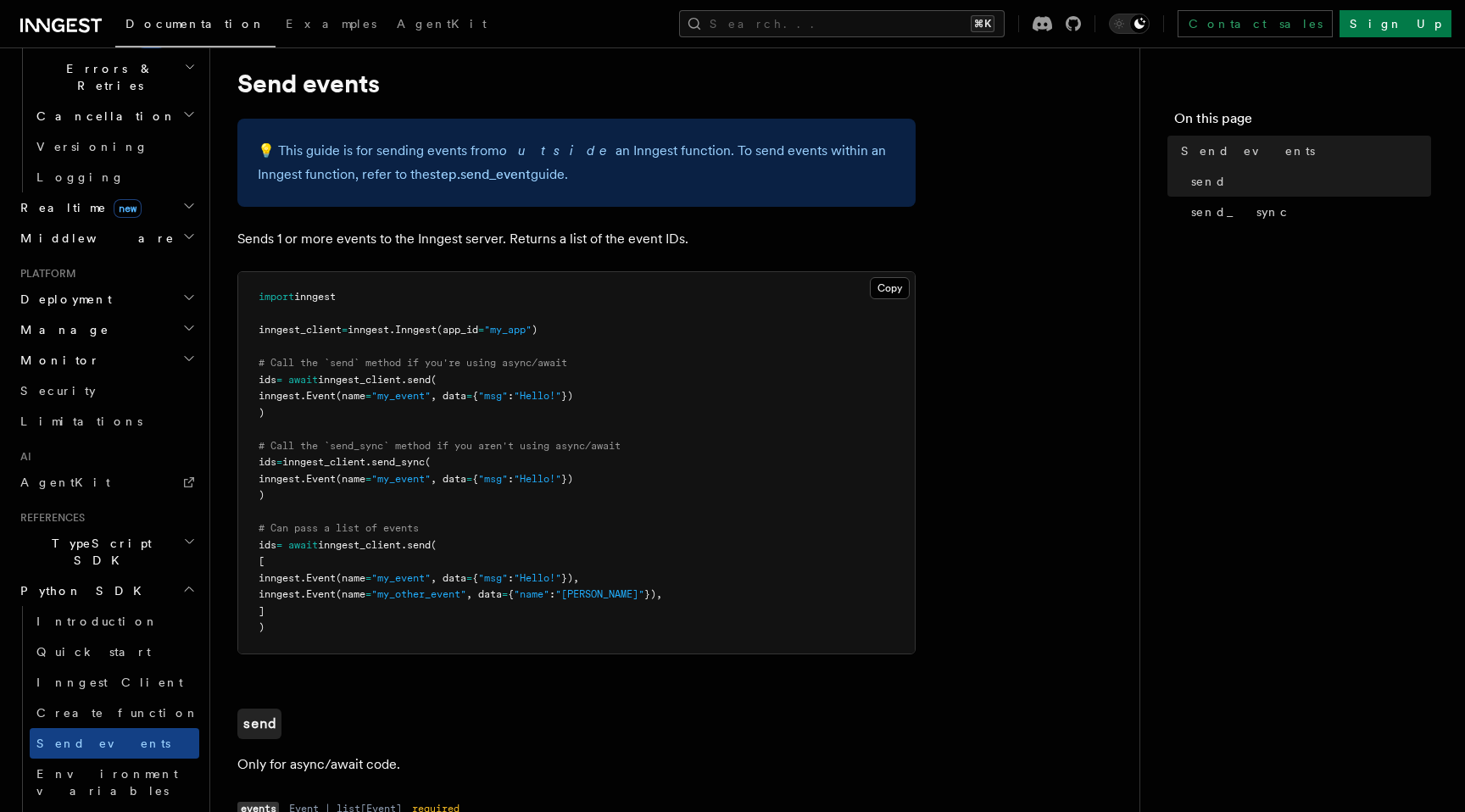
scroll to position [79, 0]
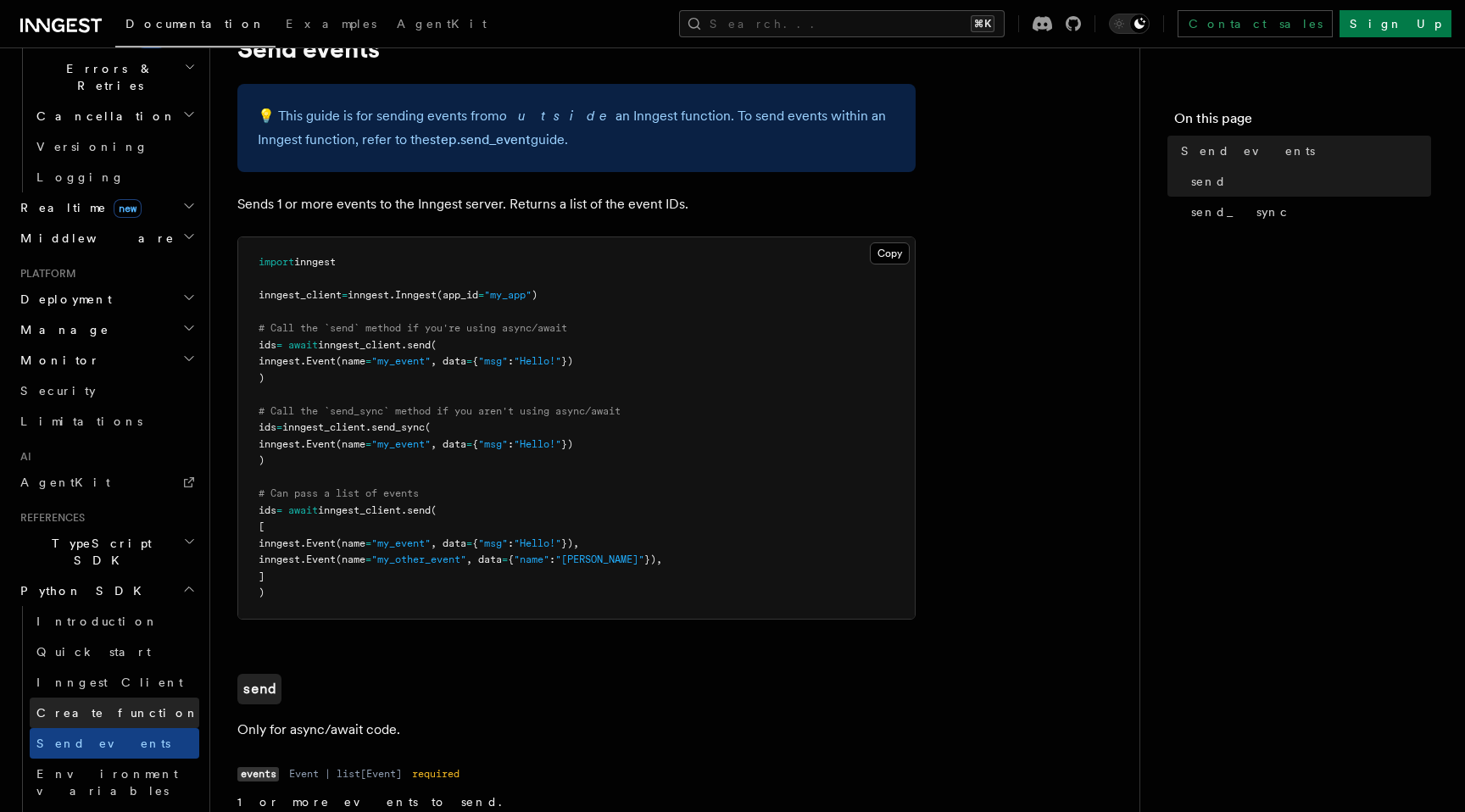
click at [105, 706] on span "Create function" at bounding box center [118, 712] width 162 height 14
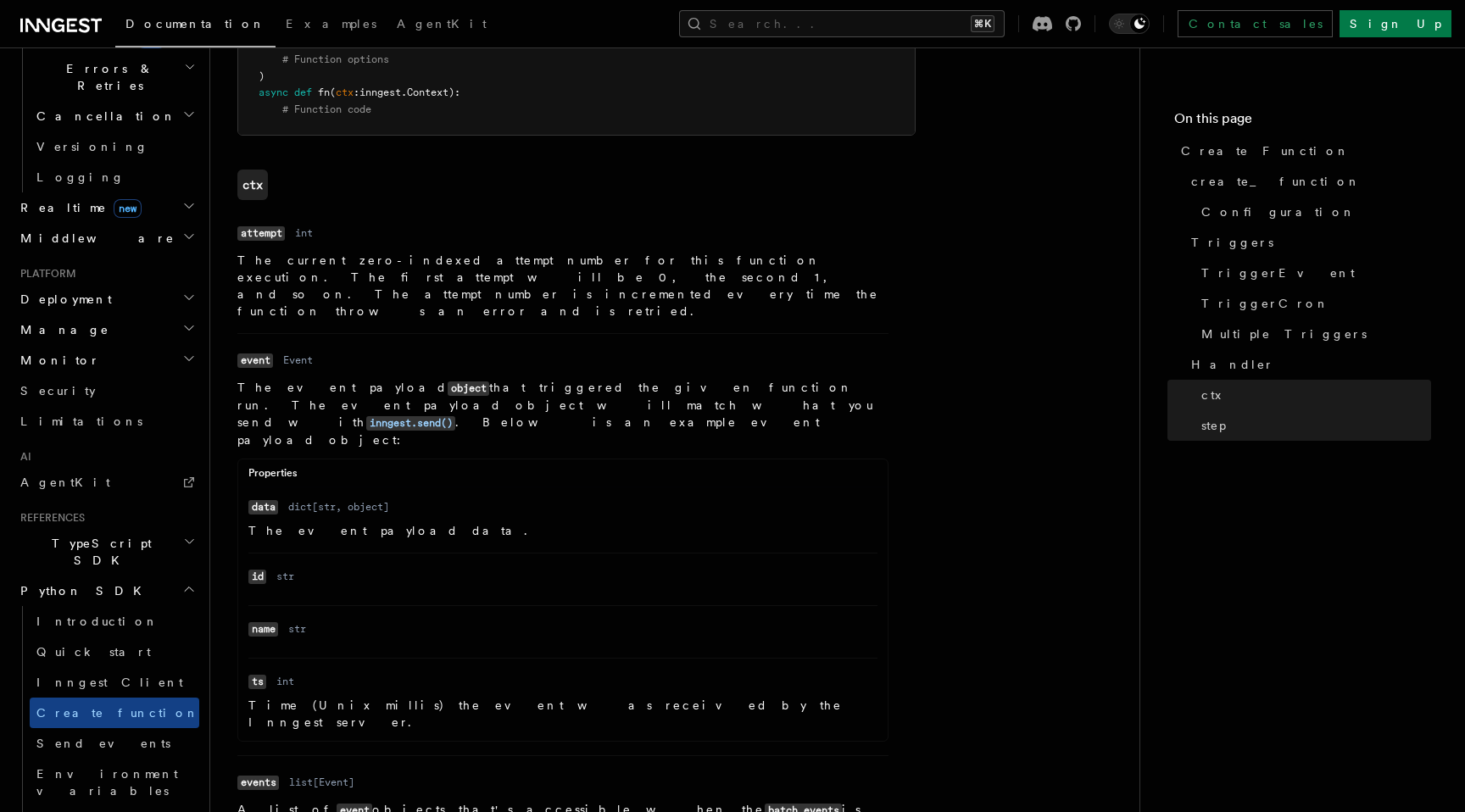
scroll to position [3166, 0]
